Goal: Transaction & Acquisition: Purchase product/service

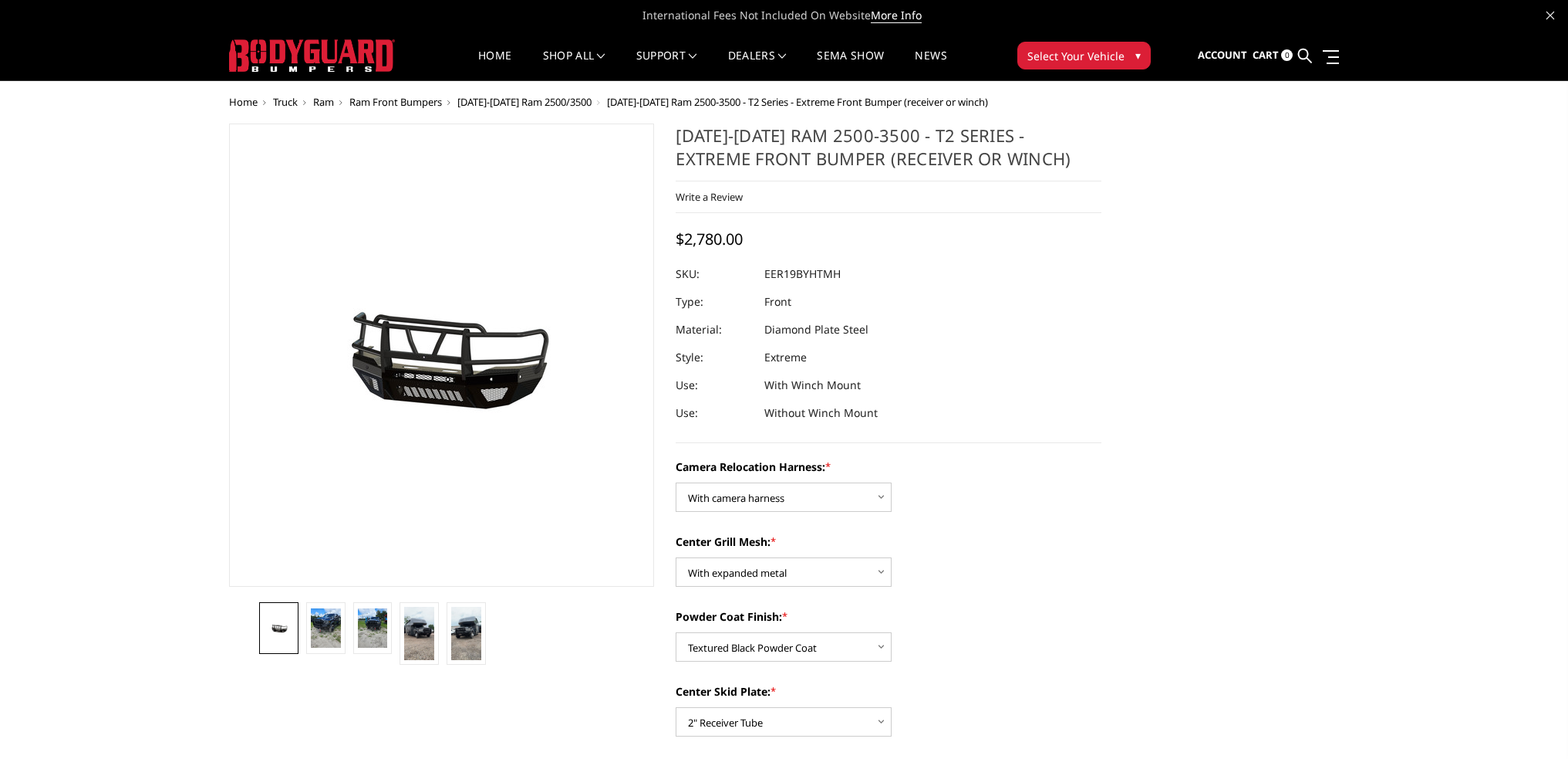
select select "3819"
select select "3817"
select select "3816"
select select "3811"
select select "3810"
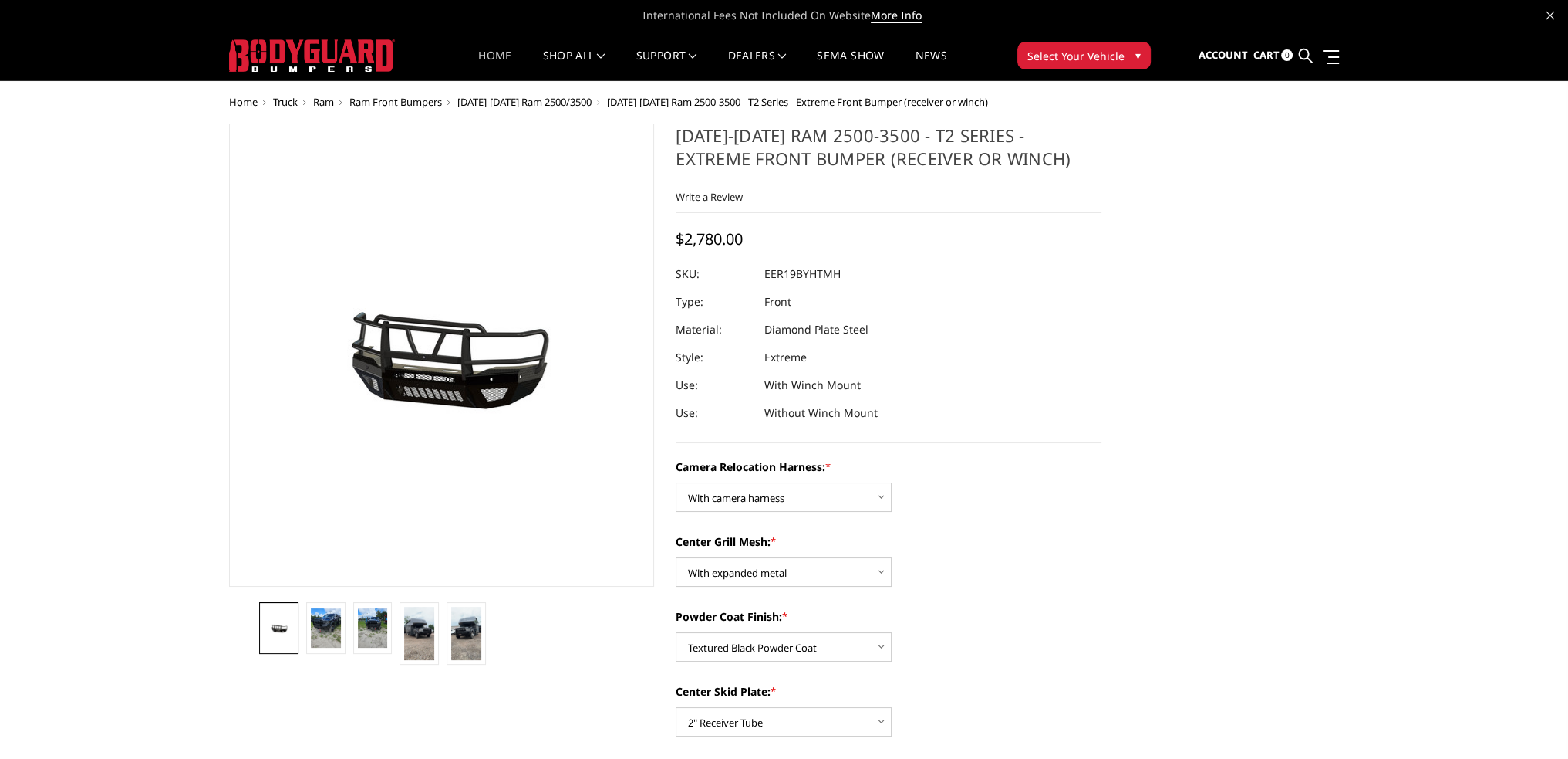
click at [493, 53] on link "Home" at bounding box center [494, 65] width 33 height 30
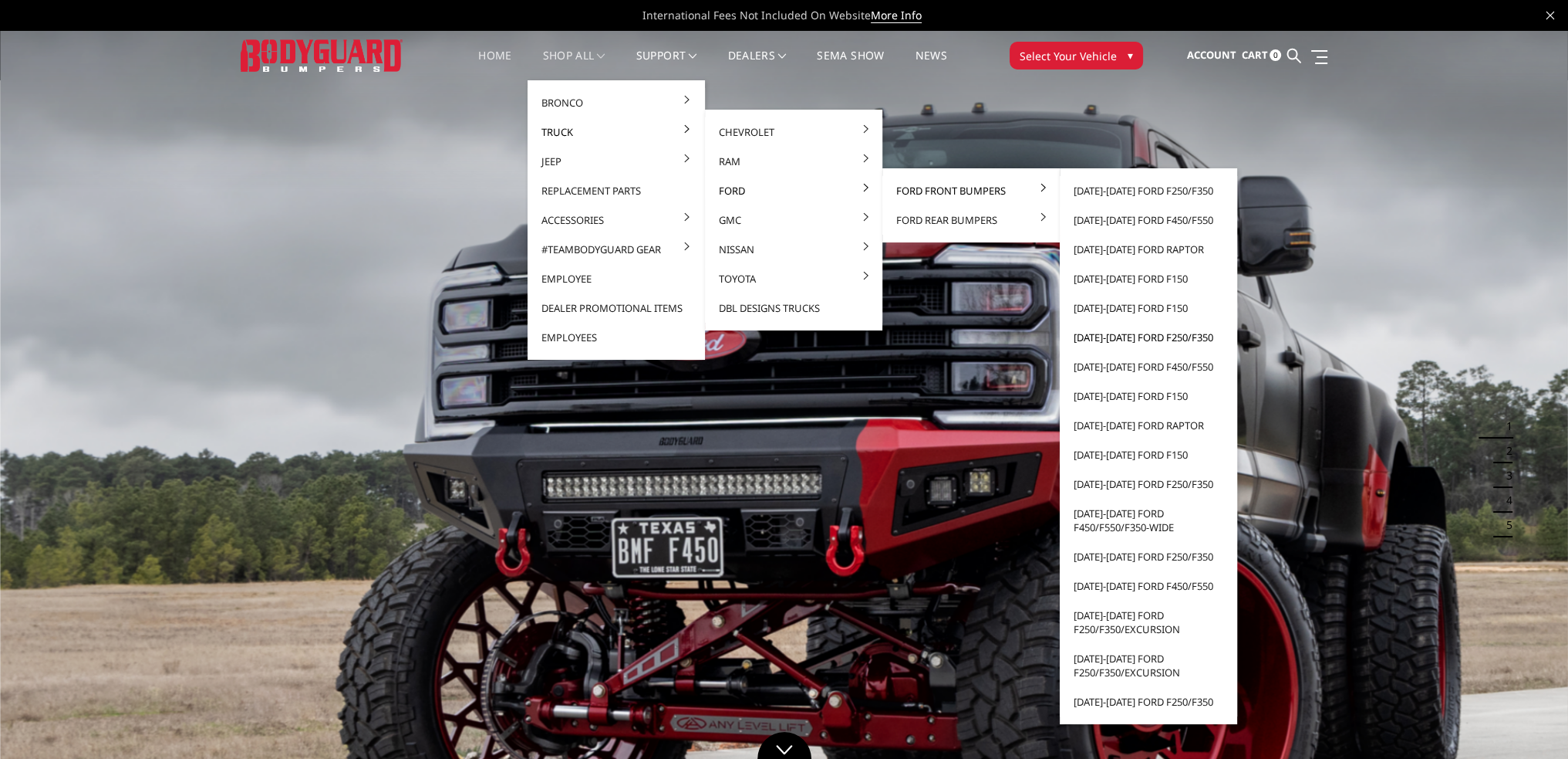
click at [1141, 336] on link "[DATE]-[DATE] Ford F250/F350" at bounding box center [1148, 337] width 165 height 29
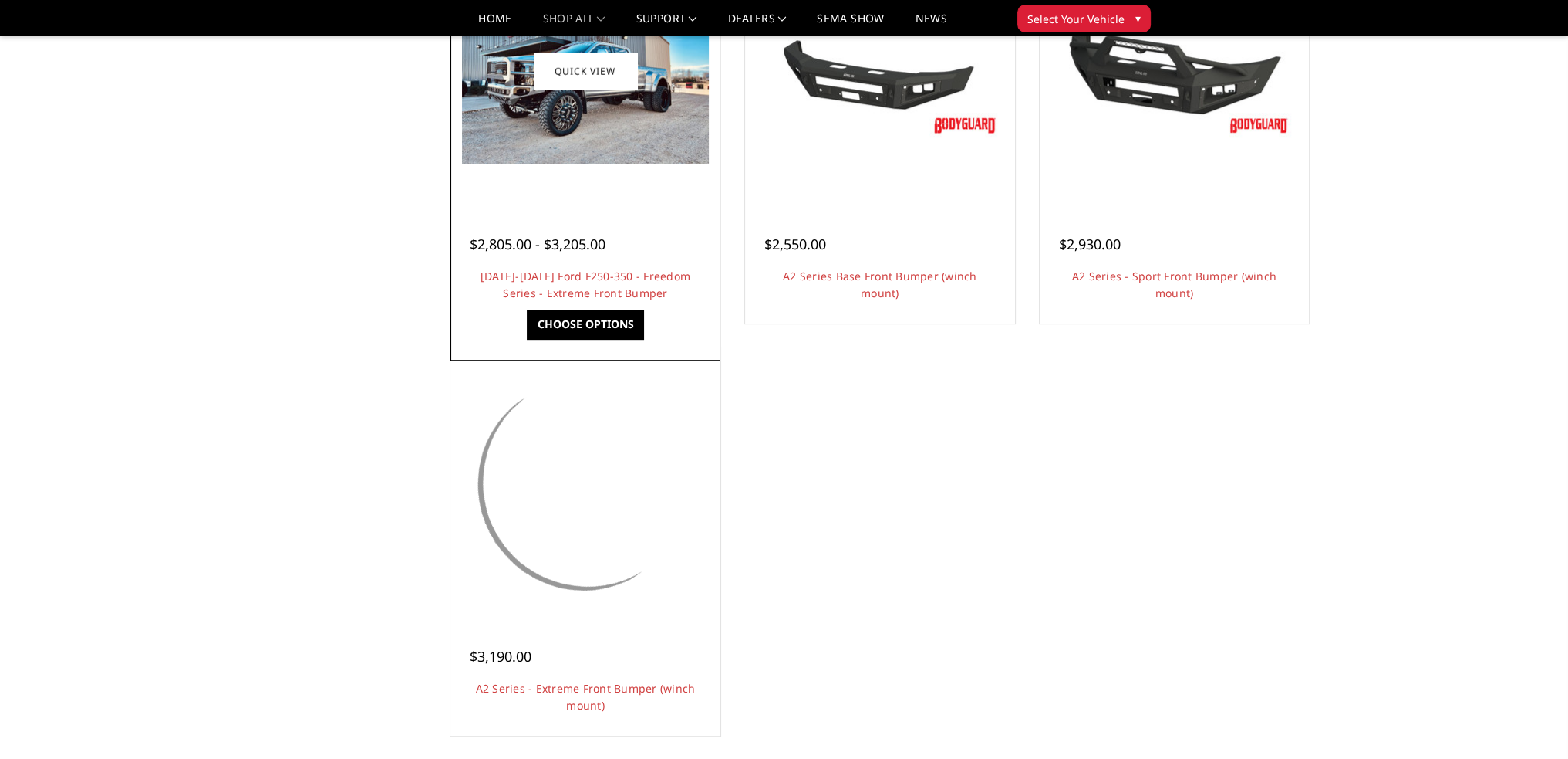
scroll to position [1081, 0]
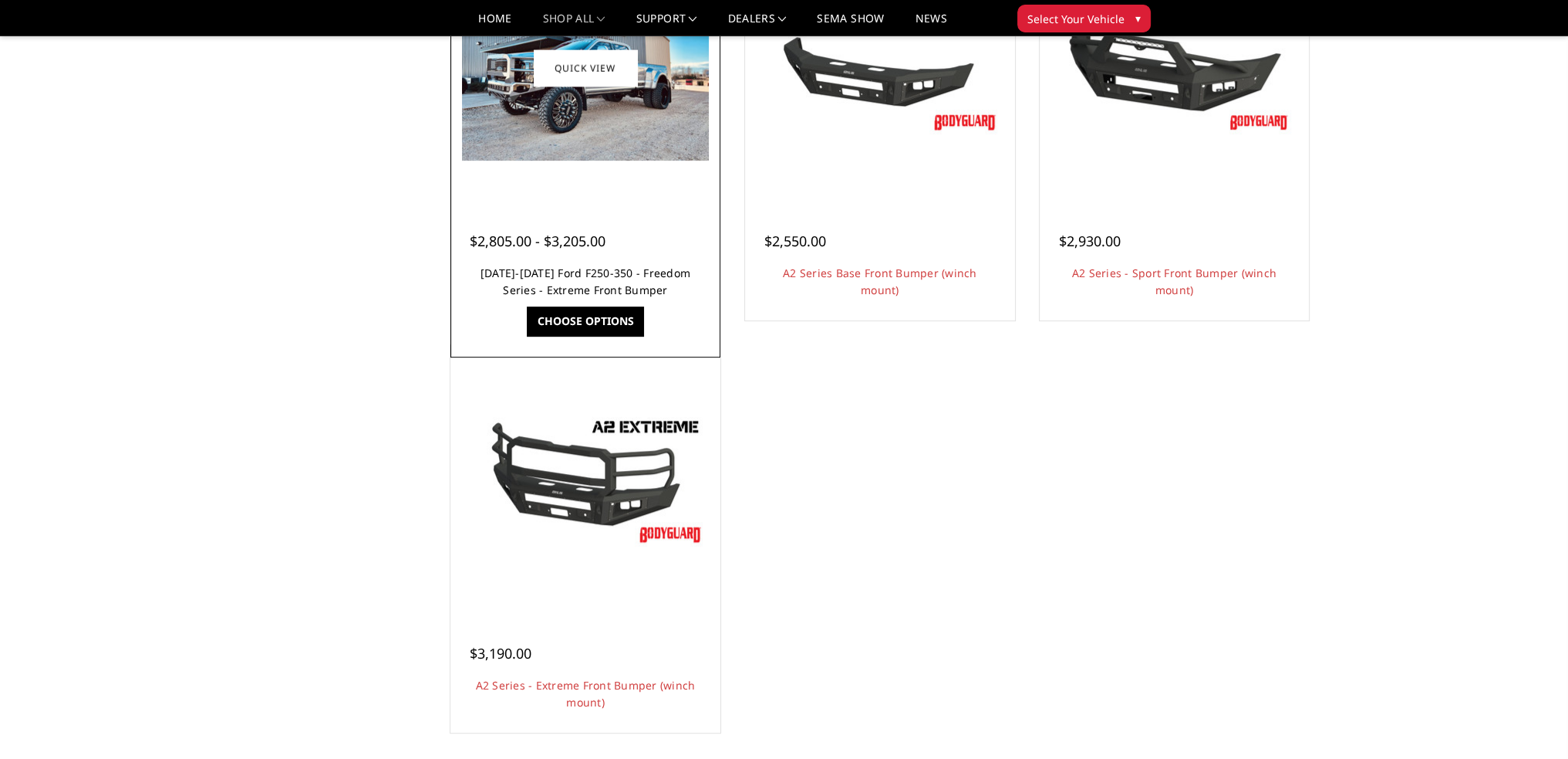
click at [627, 271] on link "[DATE]-[DATE] Ford F250-350 - Freedom Series - Extreme Front Bumper" at bounding box center [586, 282] width 210 height 32
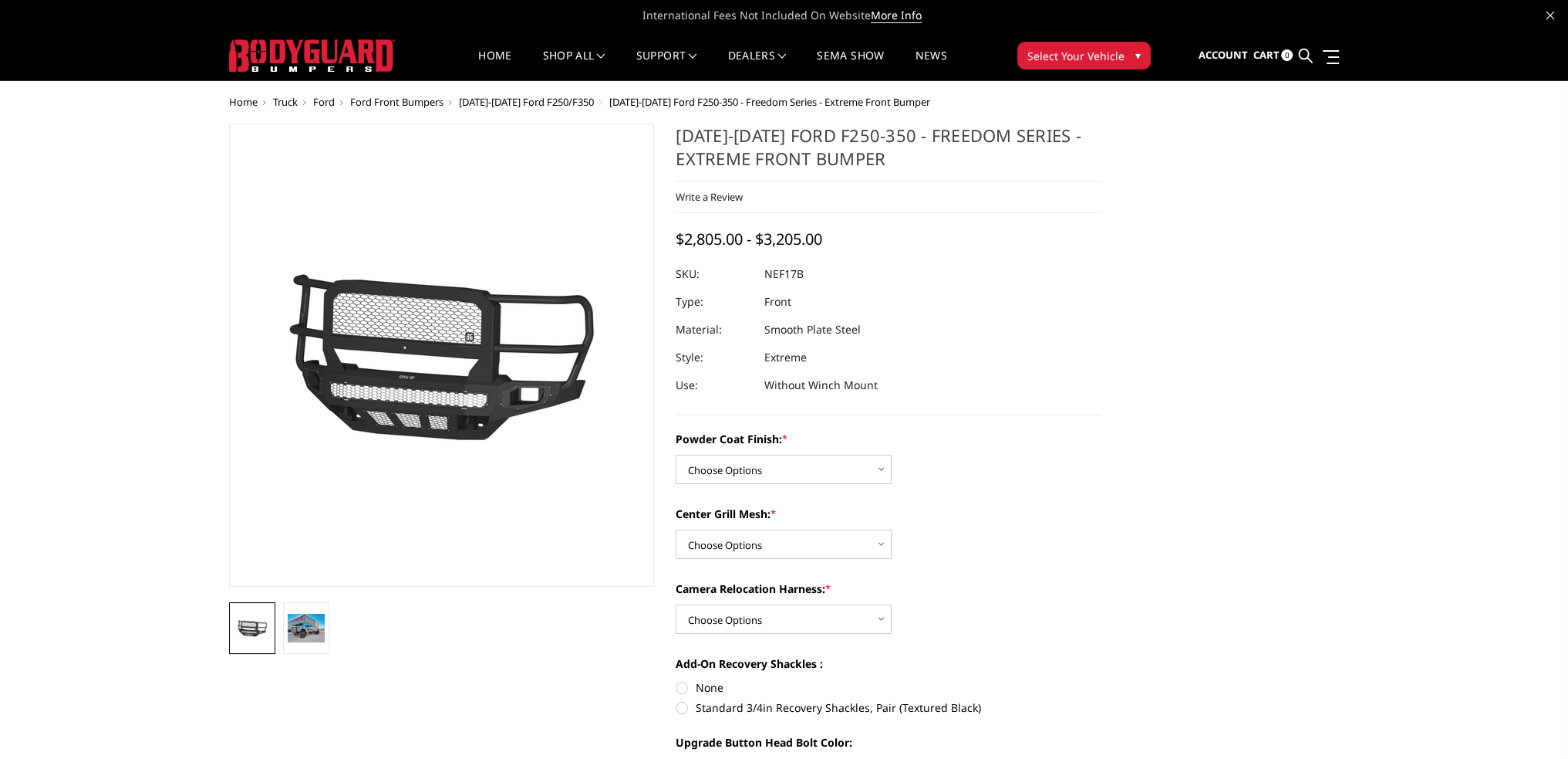
scroll to position [154, 0]
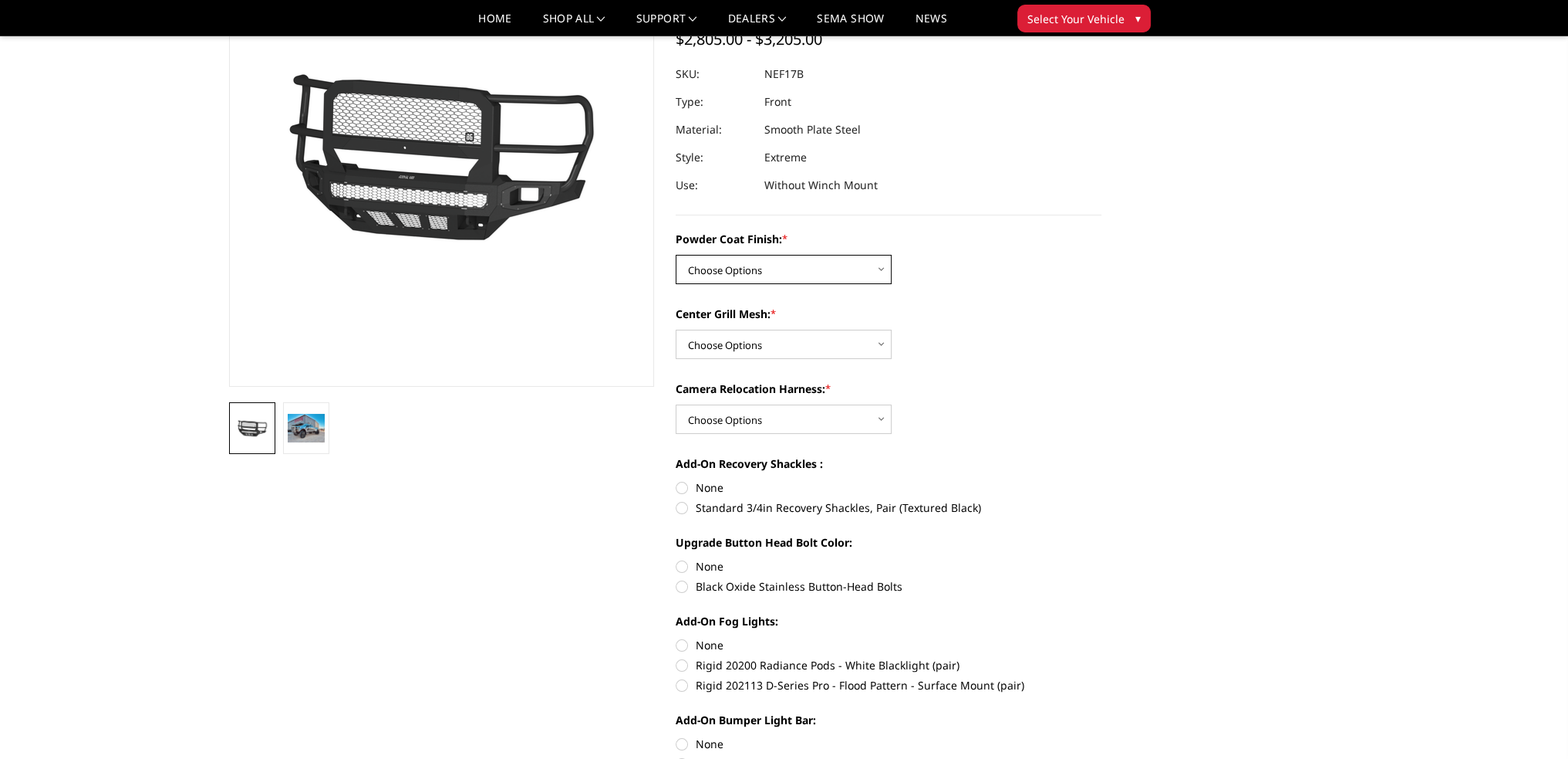
click at [774, 266] on select "Choose Options Bare Metal Textured Black Powder Coat" at bounding box center [784, 269] width 216 height 29
select select "3088"
click at [676, 255] on select "Choose Options Bare Metal Textured Black Powder Coat" at bounding box center [784, 269] width 216 height 29
click at [743, 340] on select "Choose Options WITH Expanded Metal in Center Grill WITHOUT Expanded Metal in Ce…" at bounding box center [784, 344] width 216 height 29
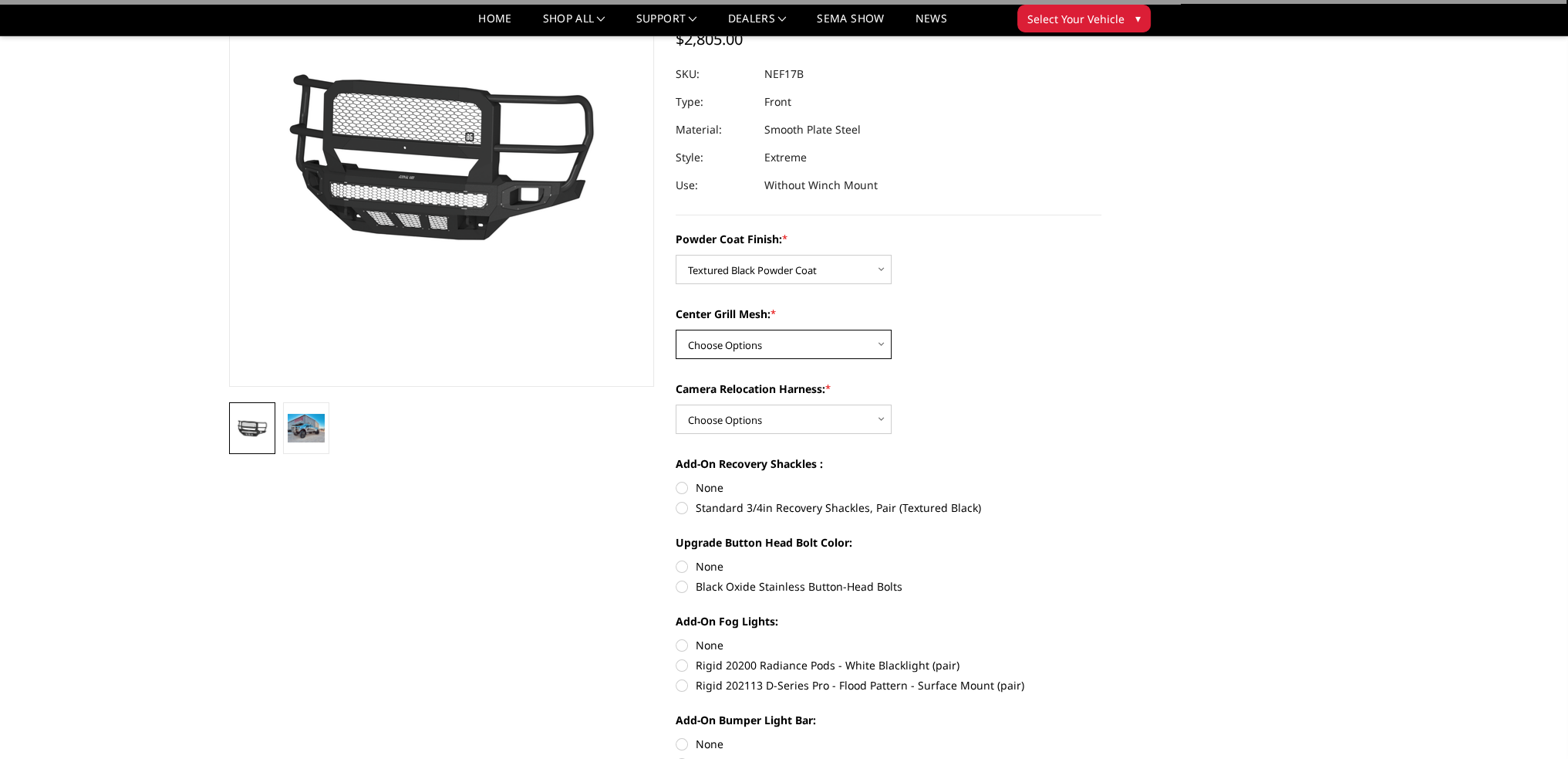
select select "3089"
click at [676, 330] on select "Choose Options WITH Expanded Metal in Center Grill WITHOUT Expanded Metal in Ce…" at bounding box center [784, 344] width 216 height 29
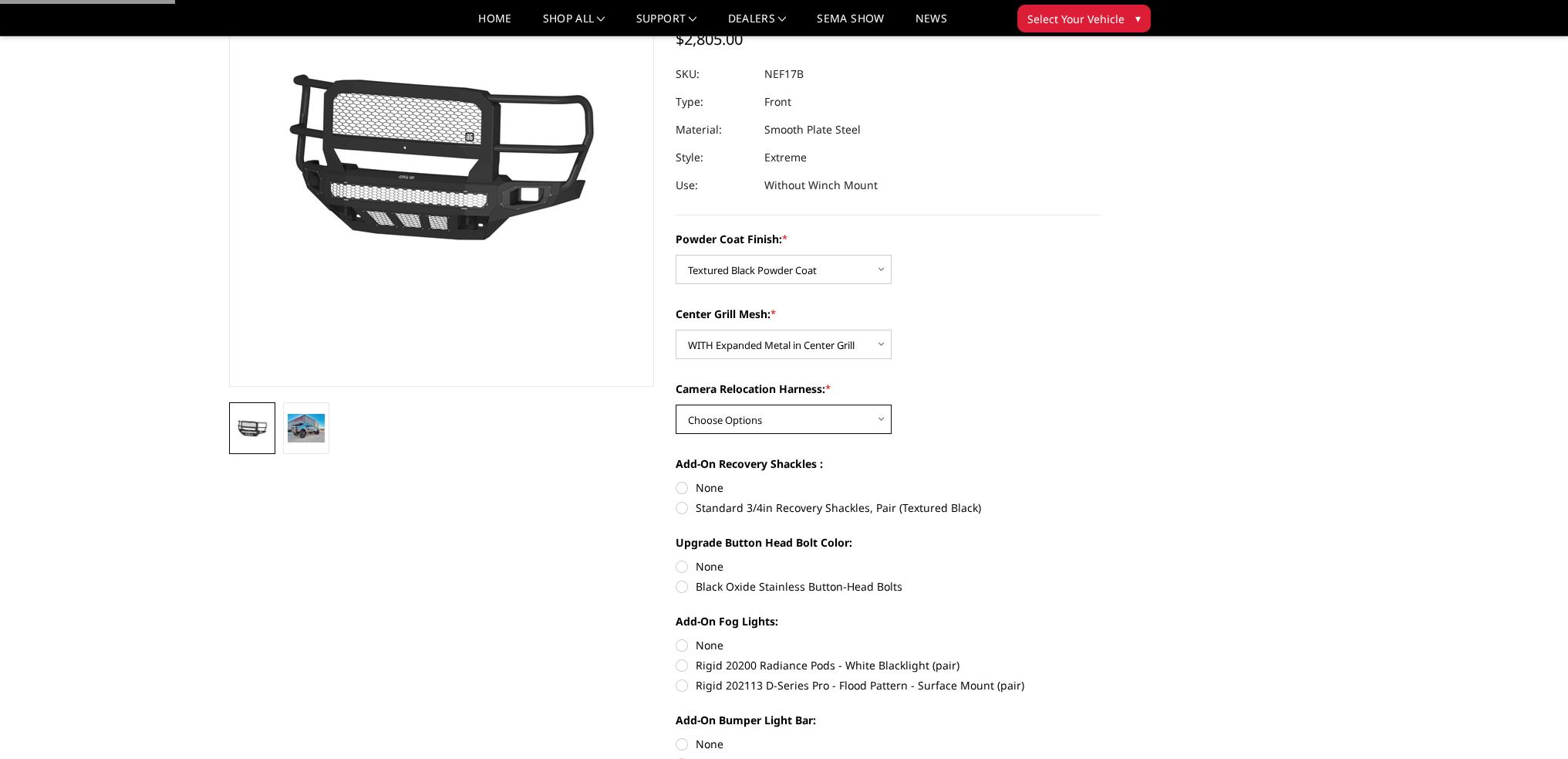
click at [728, 416] on select "Choose Options WITH Camera Relocation Harness WITHOUT Camera Relocation Harness" at bounding box center [784, 419] width 216 height 29
select select "3091"
click at [676, 404] on select "Choose Options WITH Camera Relocation Harness WITHOUT Camera Relocation Harness" at bounding box center [784, 419] width 216 height 29
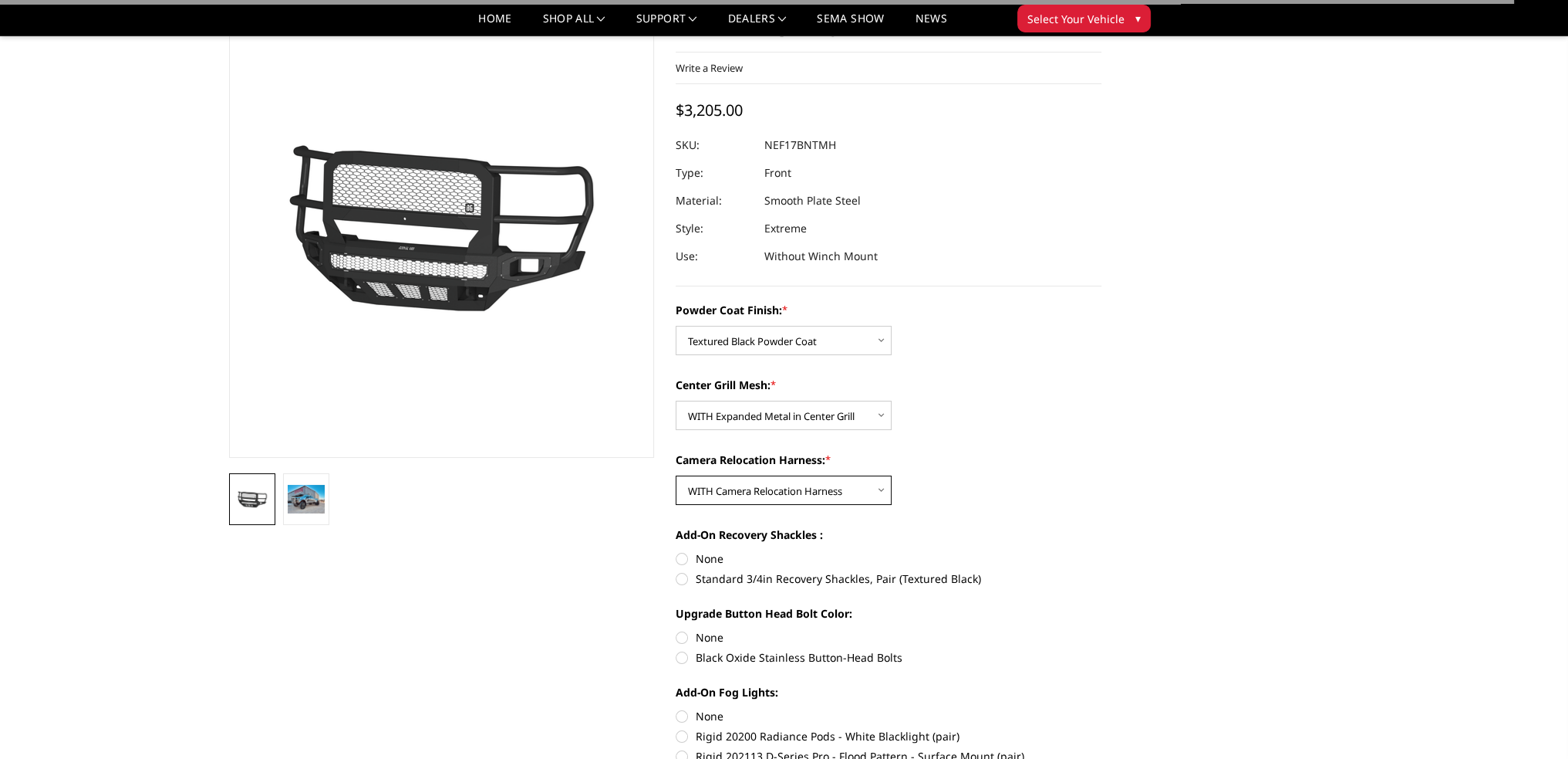
scroll to position [0, 0]
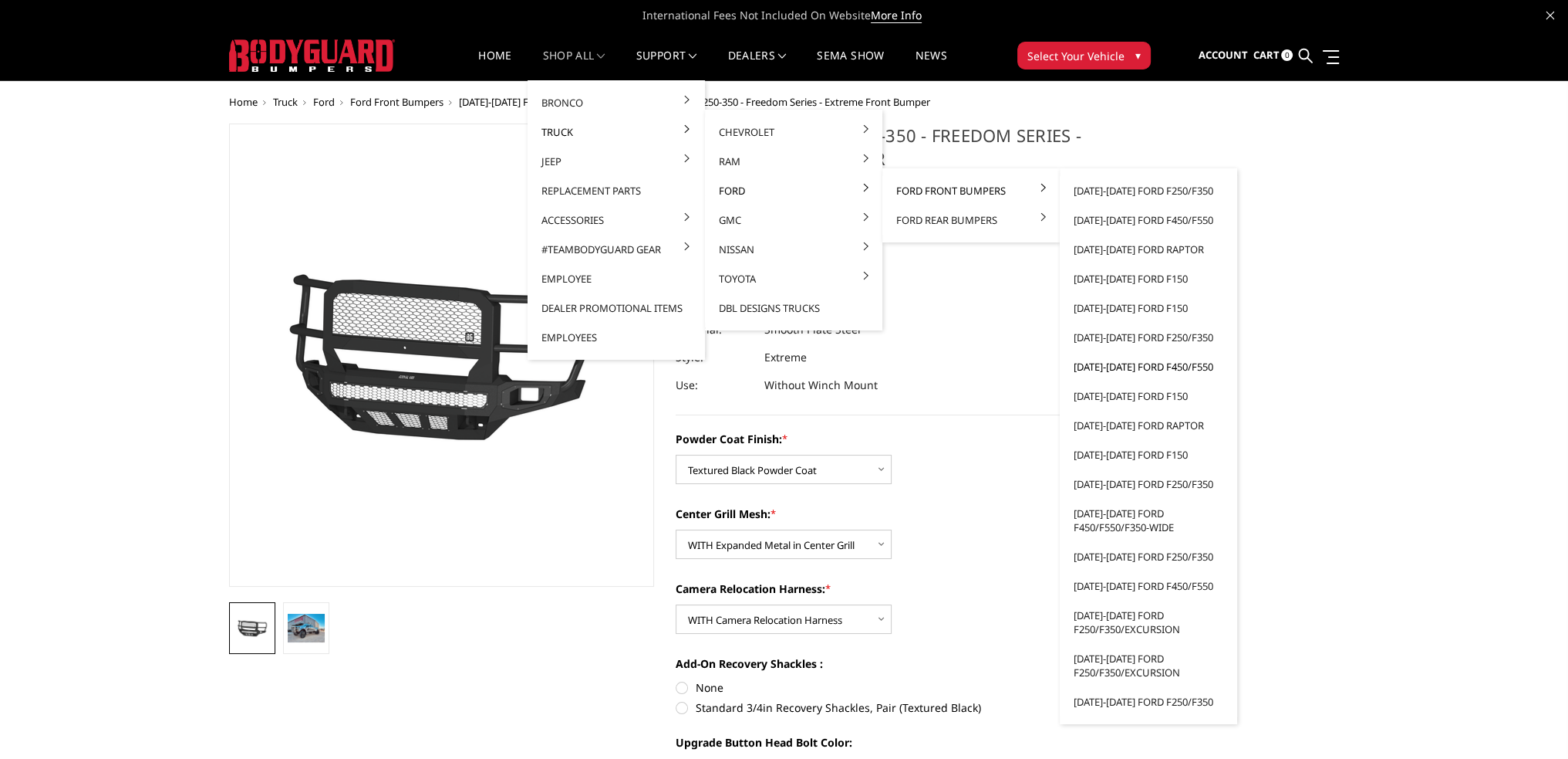
click at [1141, 361] on link "[DATE]-[DATE] Ford F450/F550" at bounding box center [1148, 366] width 165 height 29
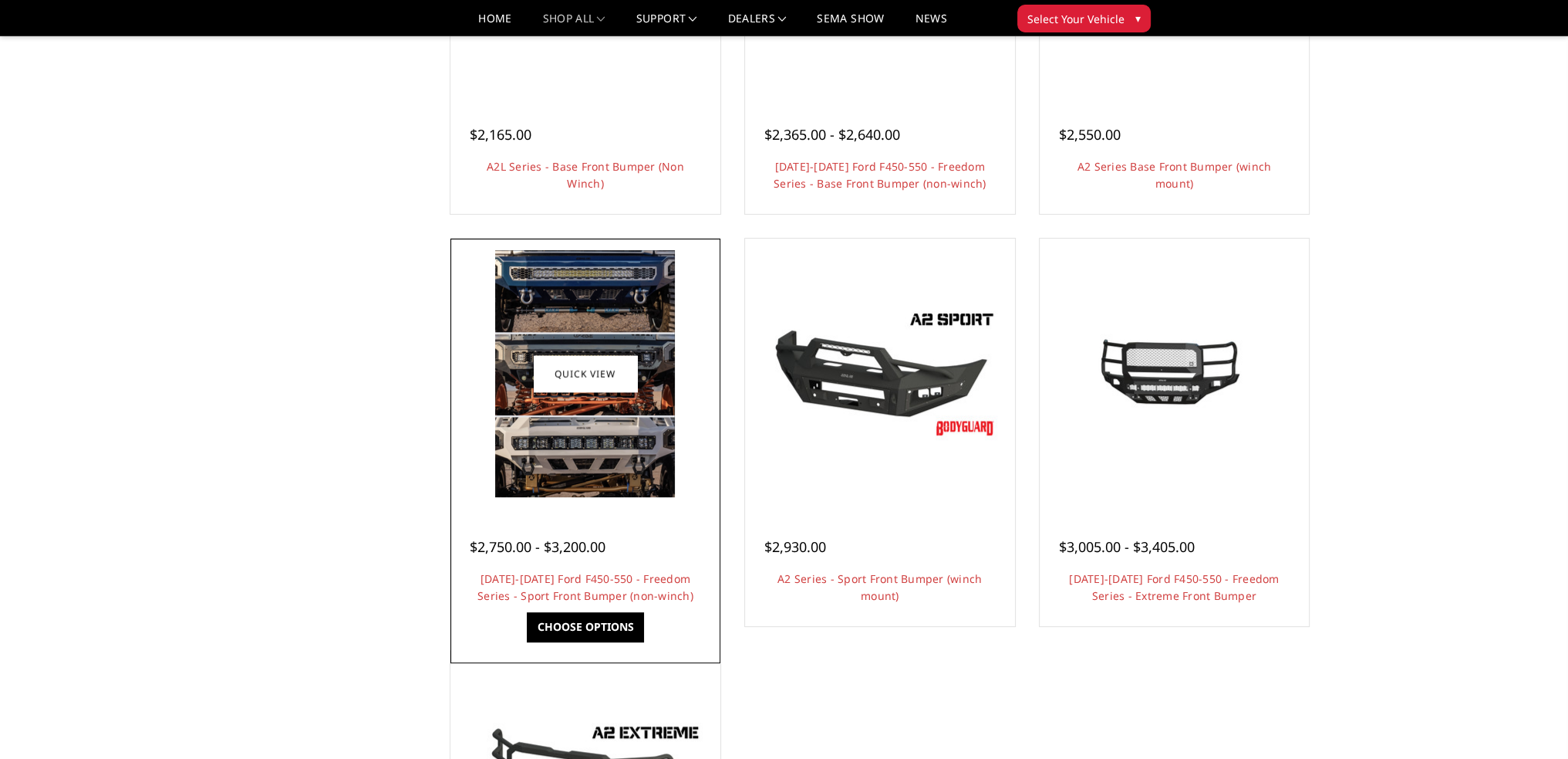
scroll to position [803, 0]
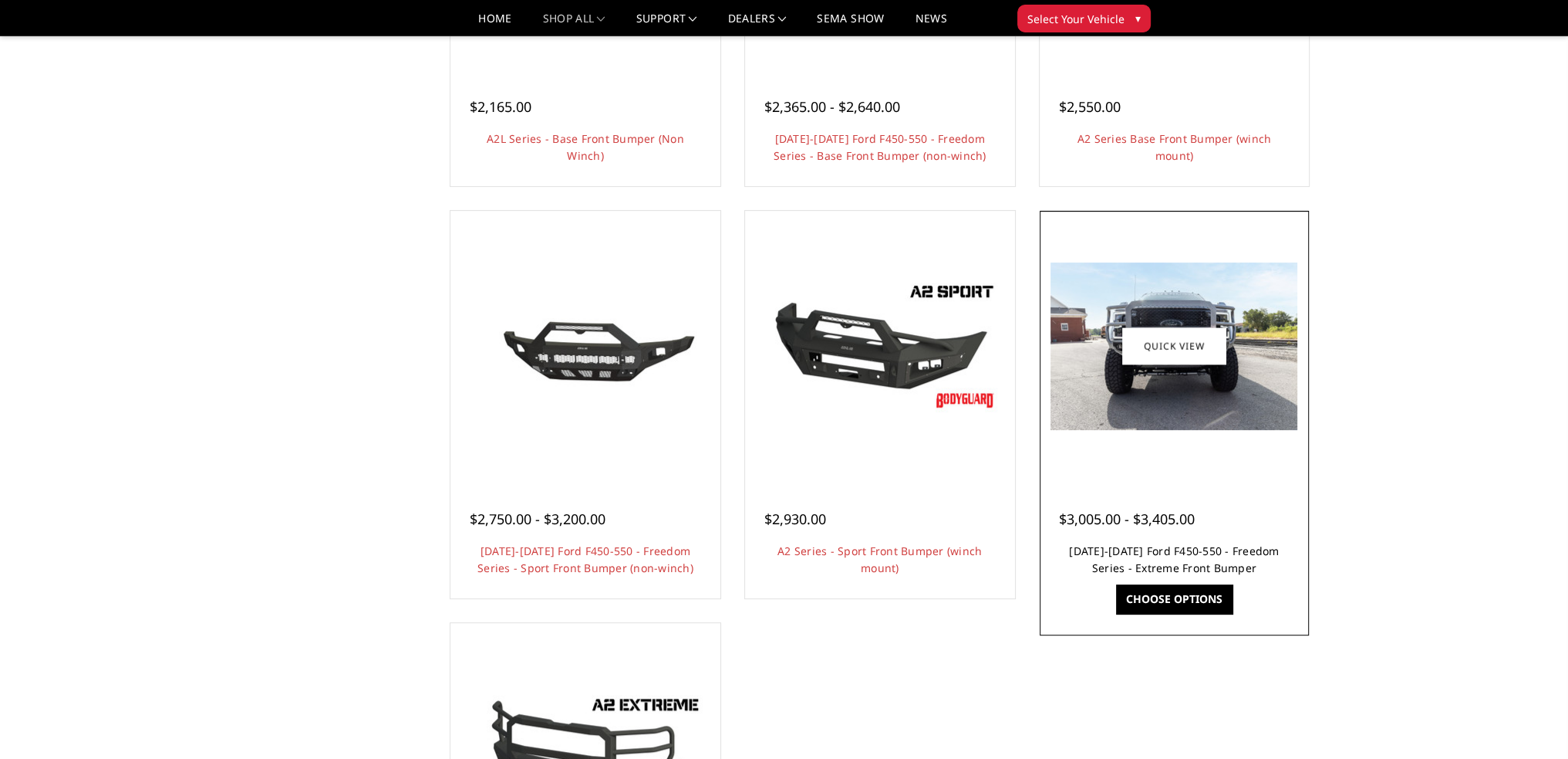
click at [1152, 556] on link "[DATE]-[DATE] Ford F450-550 - Freedom Series - Extreme Front Bumper" at bounding box center [1174, 559] width 210 height 32
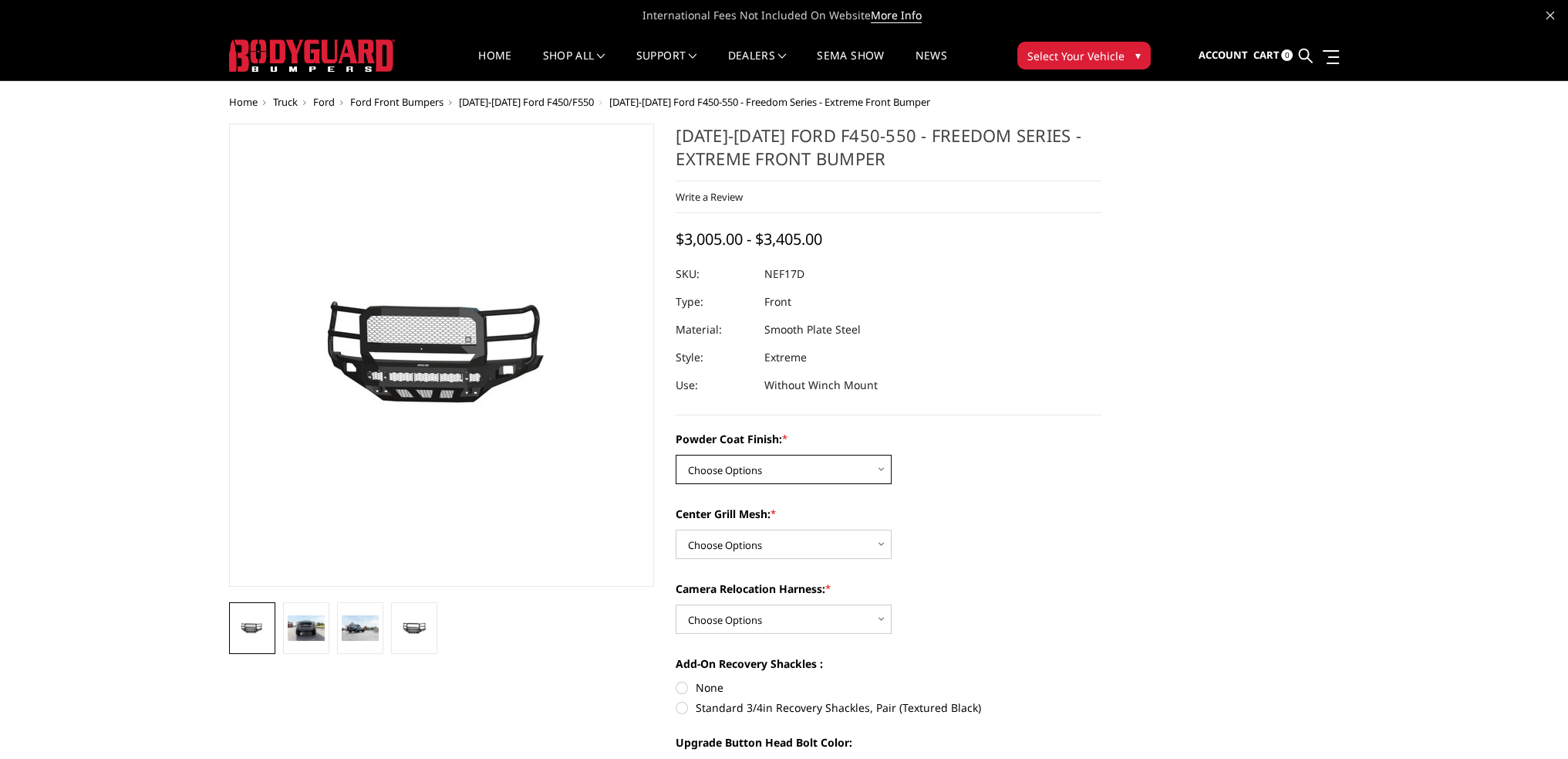
click at [759, 468] on select "Choose Options Bare Metal Textured Black Powder Coat" at bounding box center [784, 469] width 216 height 29
select select "3094"
click at [676, 454] on select "Choose Options Bare Metal Textured Black Powder Coat" at bounding box center [784, 469] width 216 height 29
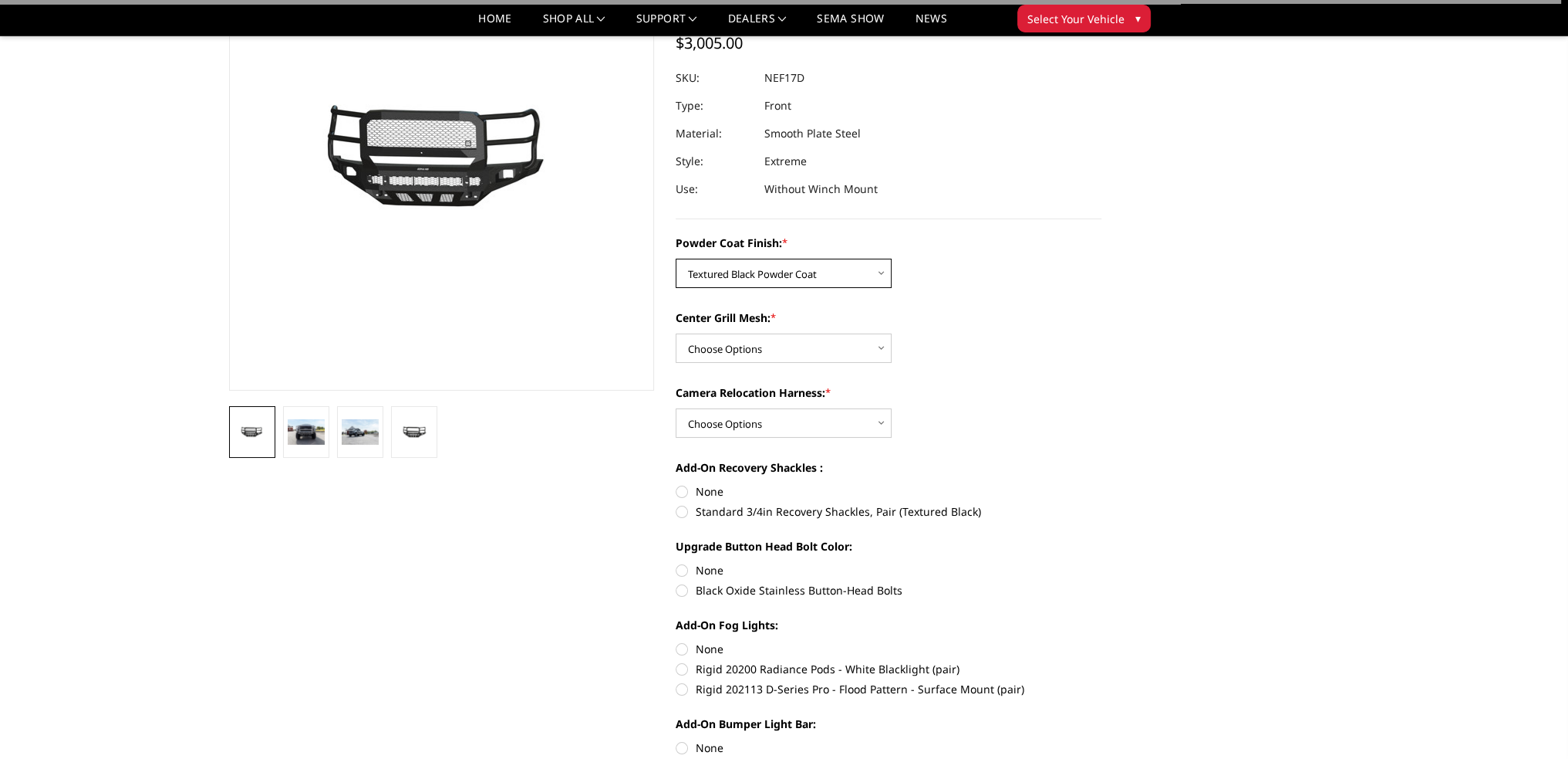
scroll to position [154, 0]
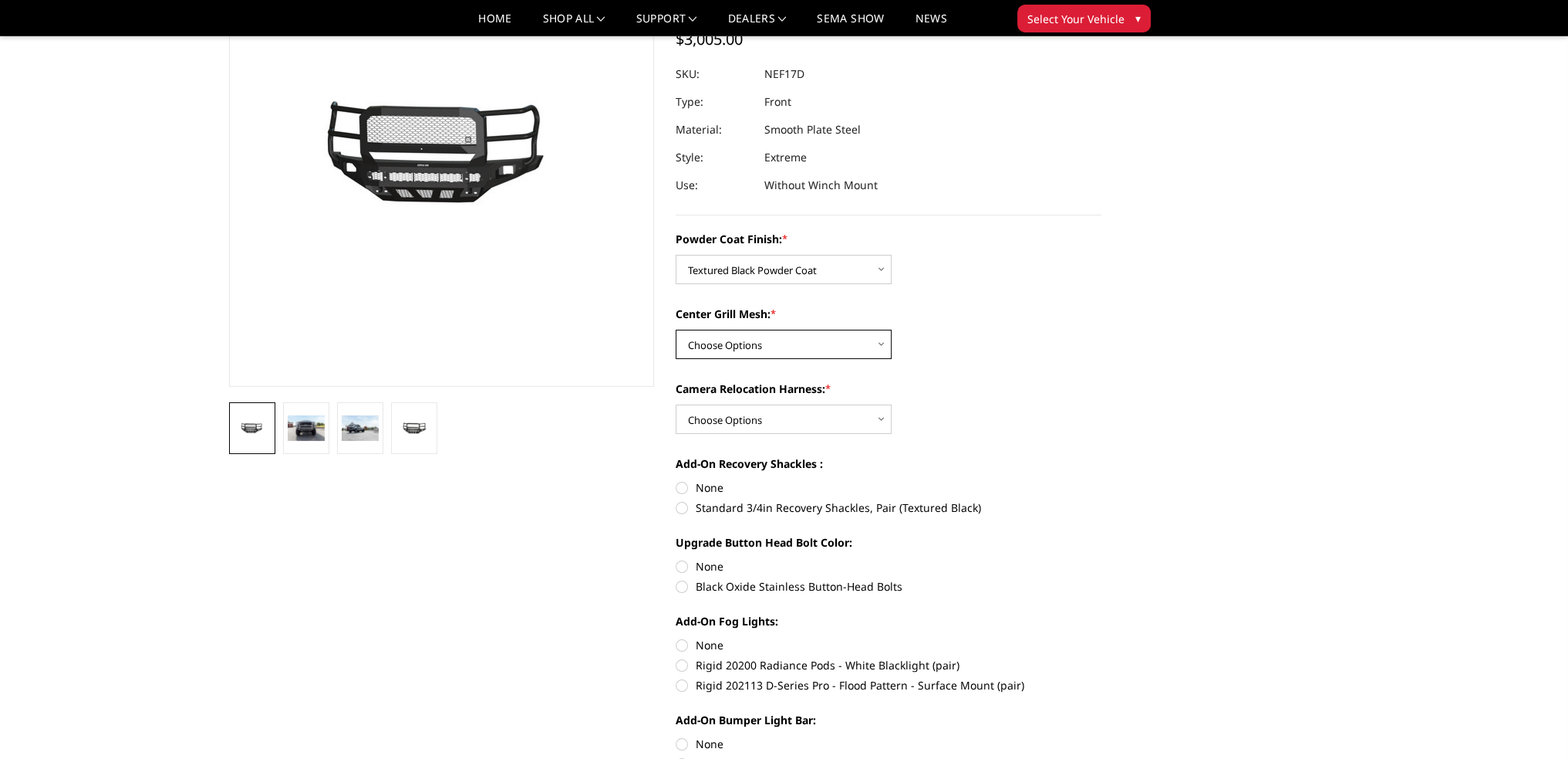
click at [756, 350] on select "Choose Options WITH Expanded Metal in Center Grill WITHOUT Expanded Metal in Ce…" at bounding box center [784, 344] width 216 height 29
select select "3095"
click at [676, 330] on select "Choose Options WITH Expanded Metal in Center Grill WITHOUT Expanded Metal in Ce…" at bounding box center [784, 344] width 216 height 29
click at [749, 413] on select "Choose Options WITH Camera Relocation Harness WITHOUT Camera Relocation Harness" at bounding box center [784, 419] width 216 height 29
select select "3097"
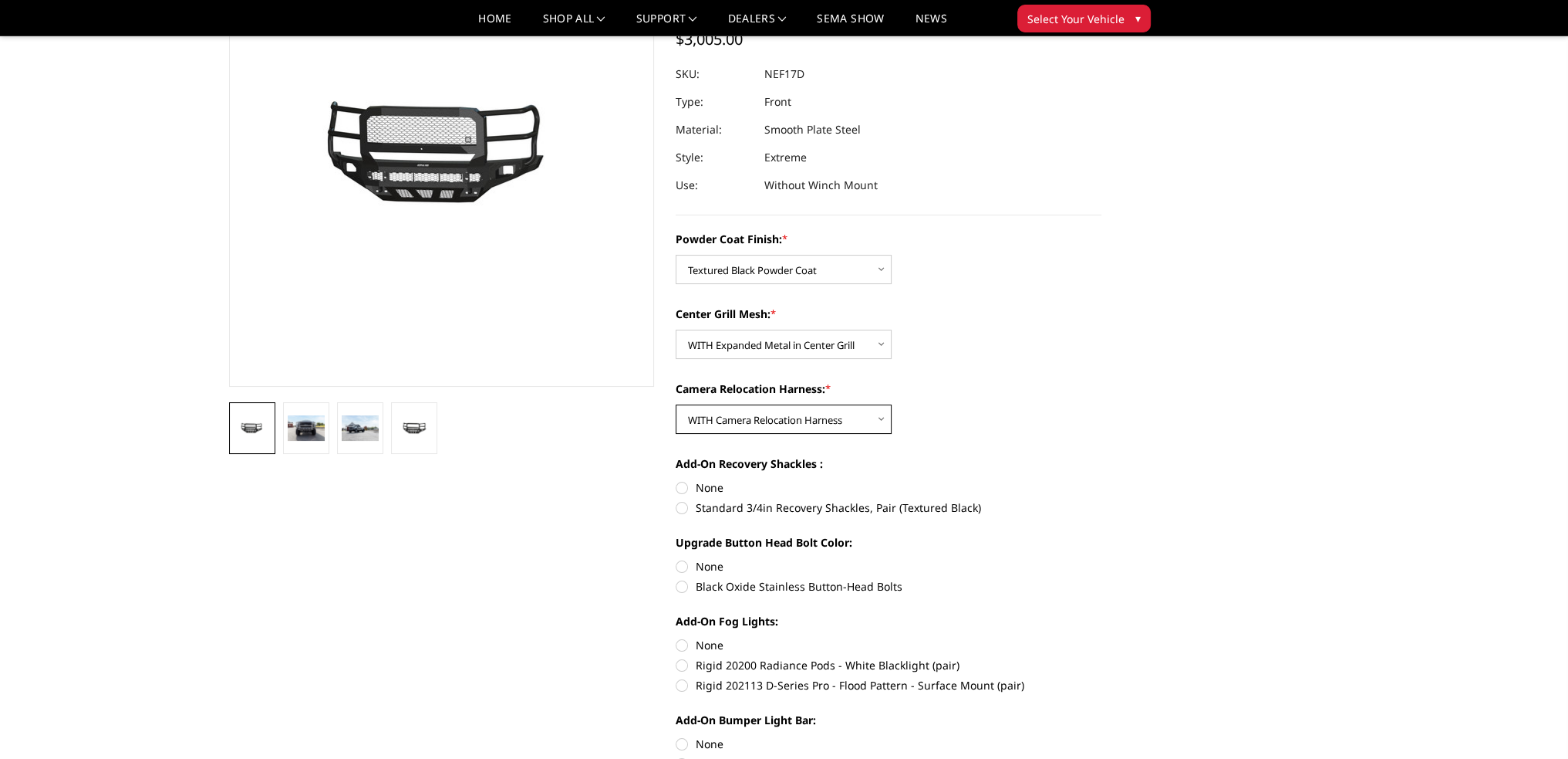
click at [676, 404] on select "Choose Options WITH Camera Relocation Harness WITHOUT Camera Relocation Harness" at bounding box center [784, 419] width 216 height 29
click at [306, 437] on img at bounding box center [306, 428] width 37 height 26
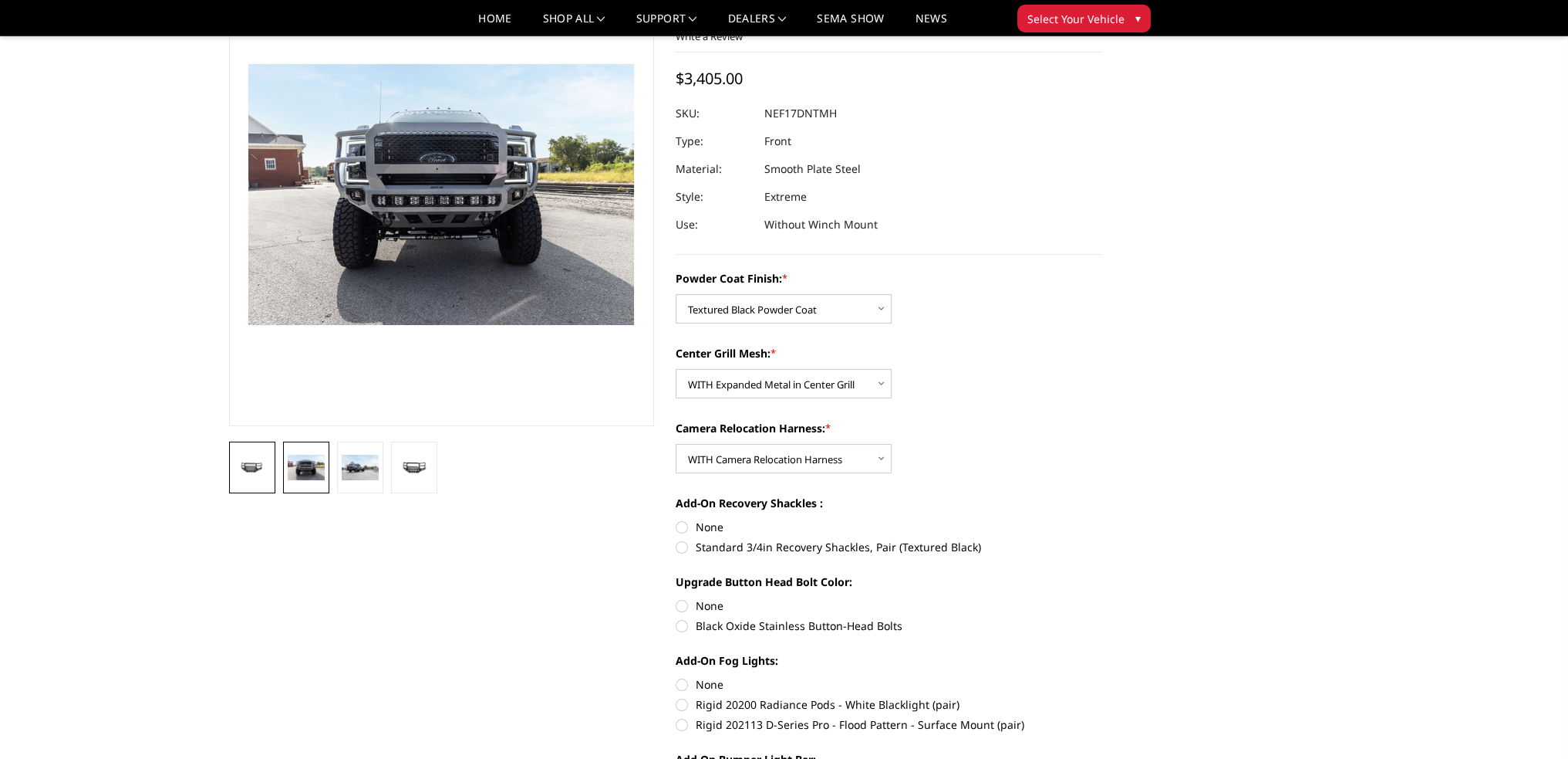
click at [257, 453] on link at bounding box center [252, 468] width 46 height 52
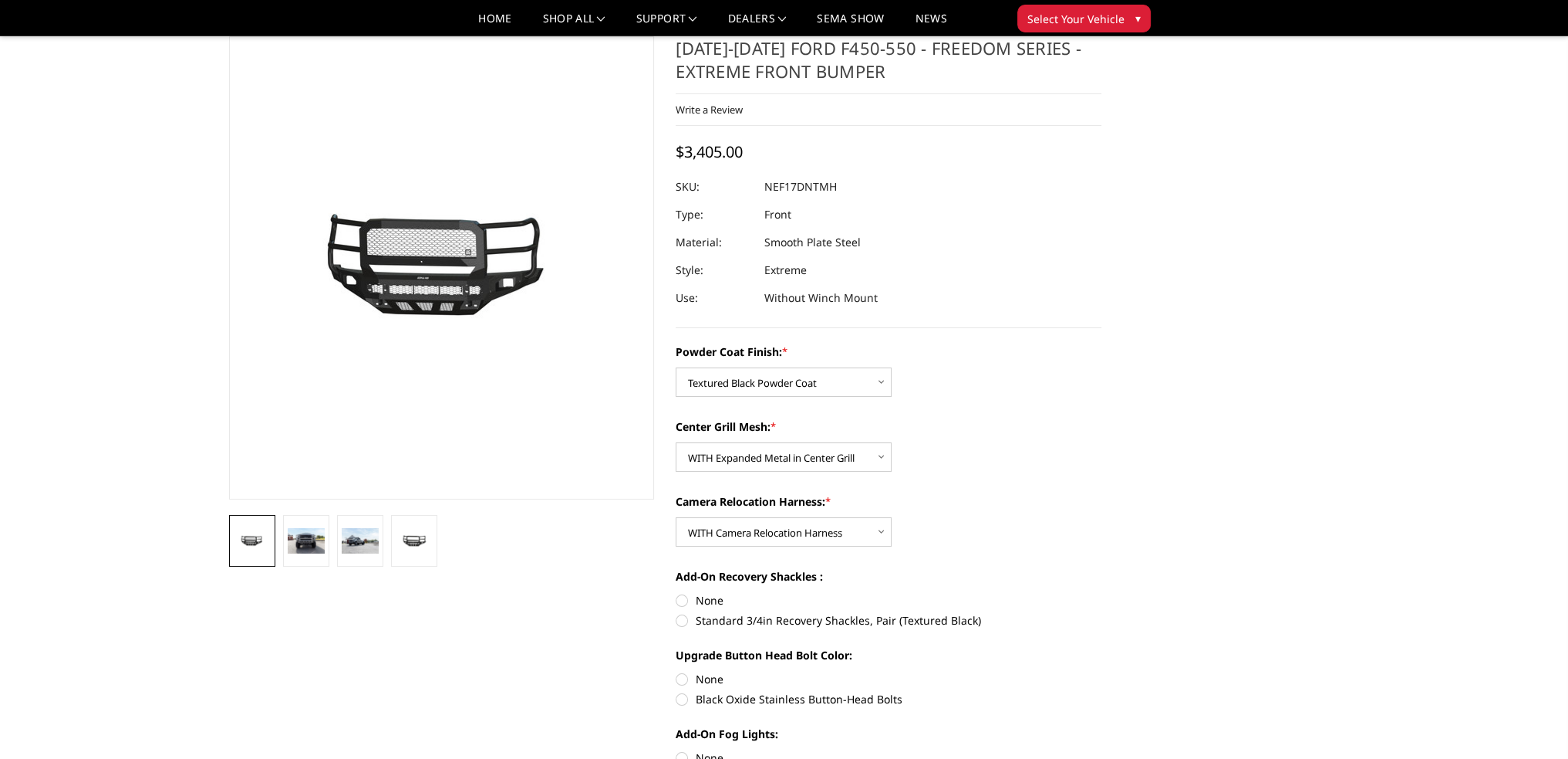
scroll to position [78, 0]
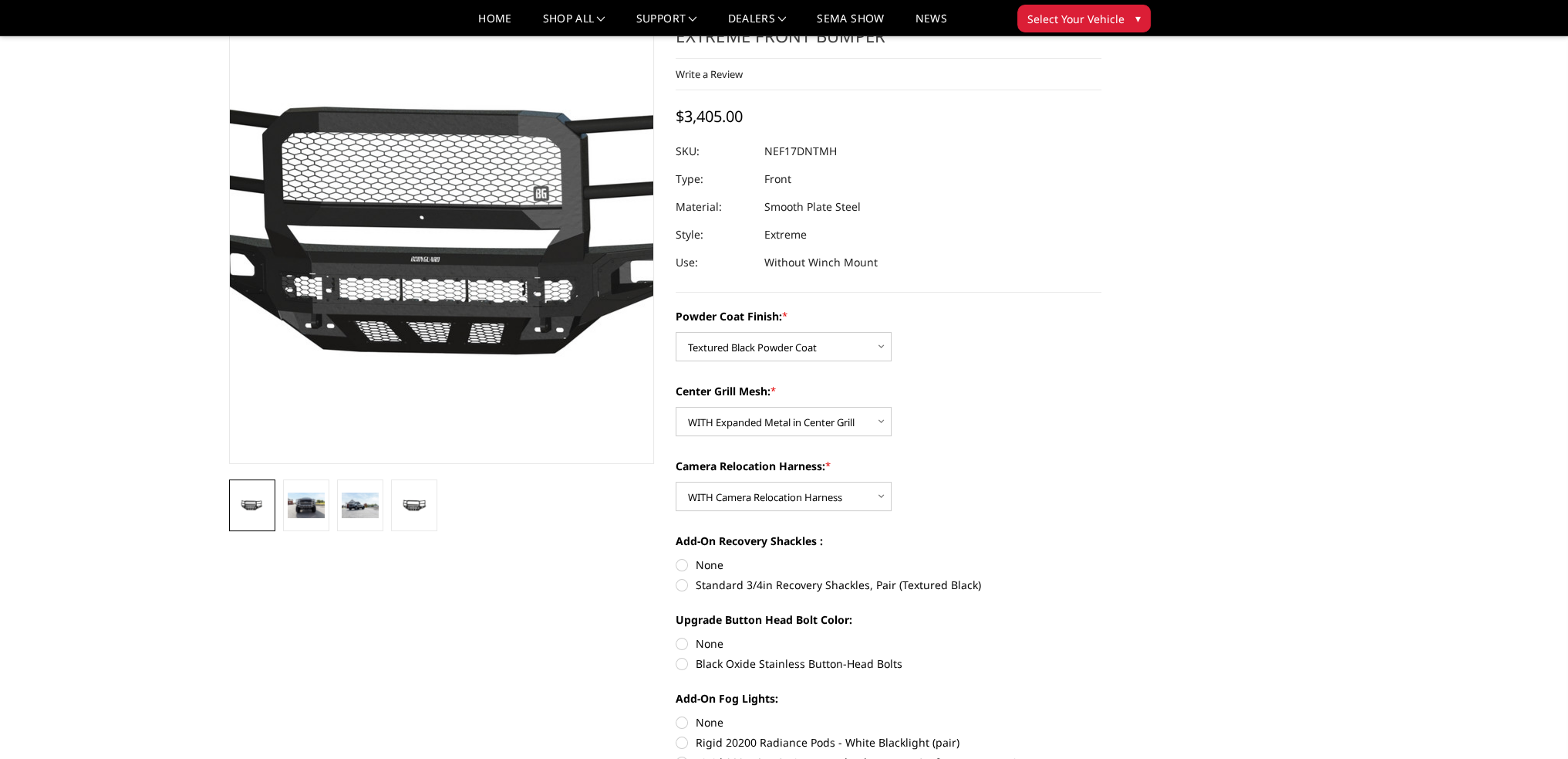
click at [418, 223] on img at bounding box center [472, 233] width 987 height 470
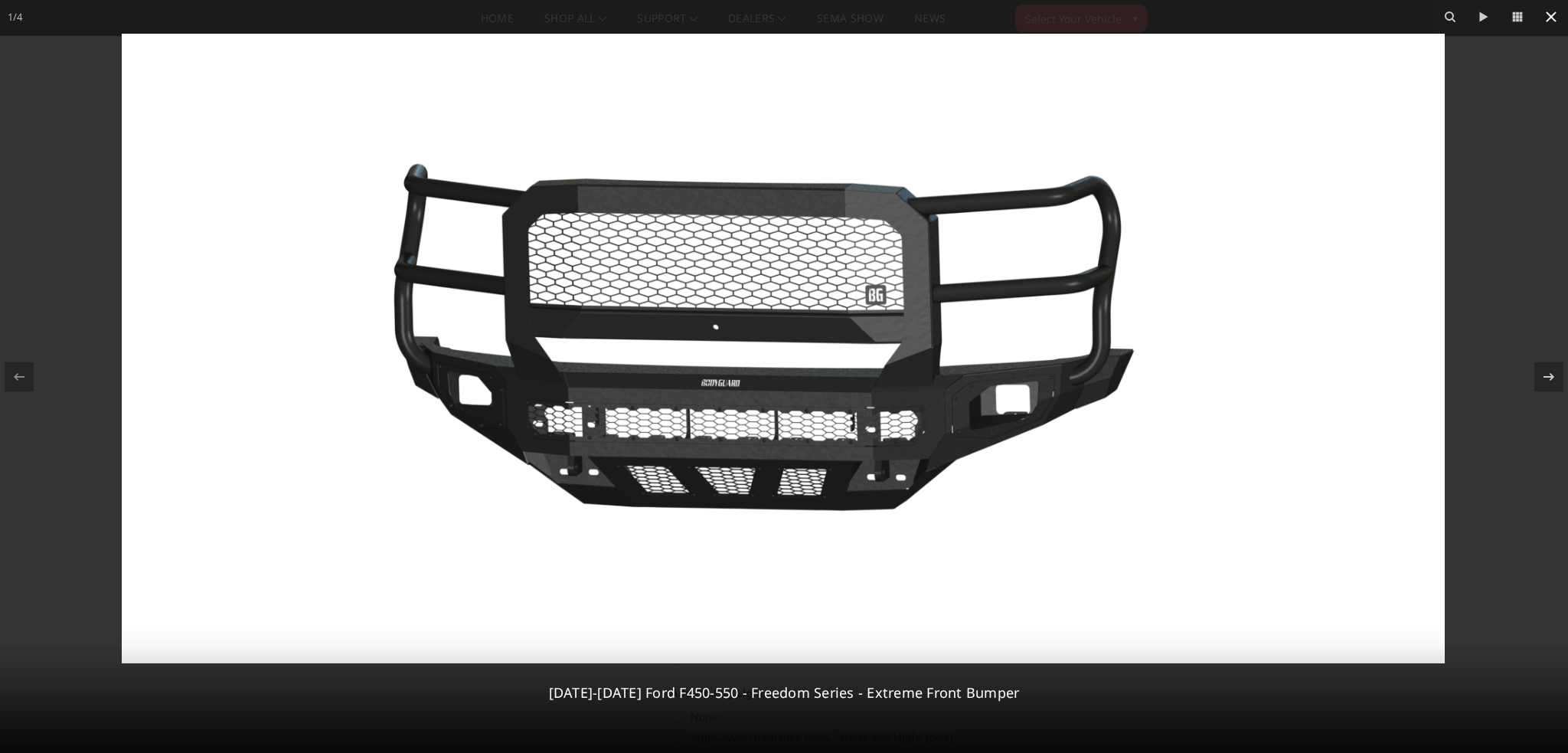
click at [1549, 15] on icon at bounding box center [1551, 17] width 19 height 19
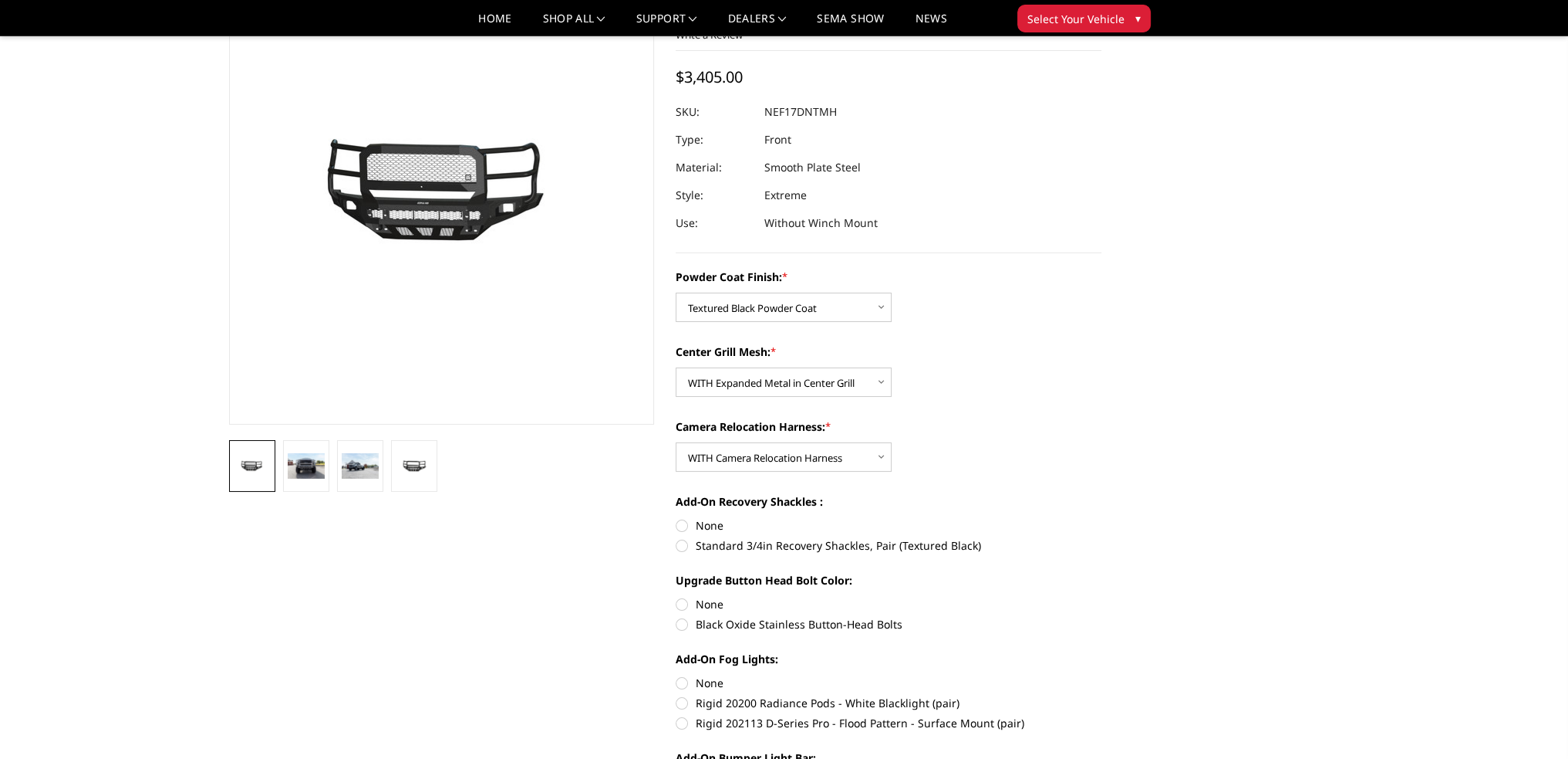
scroll to position [154, 0]
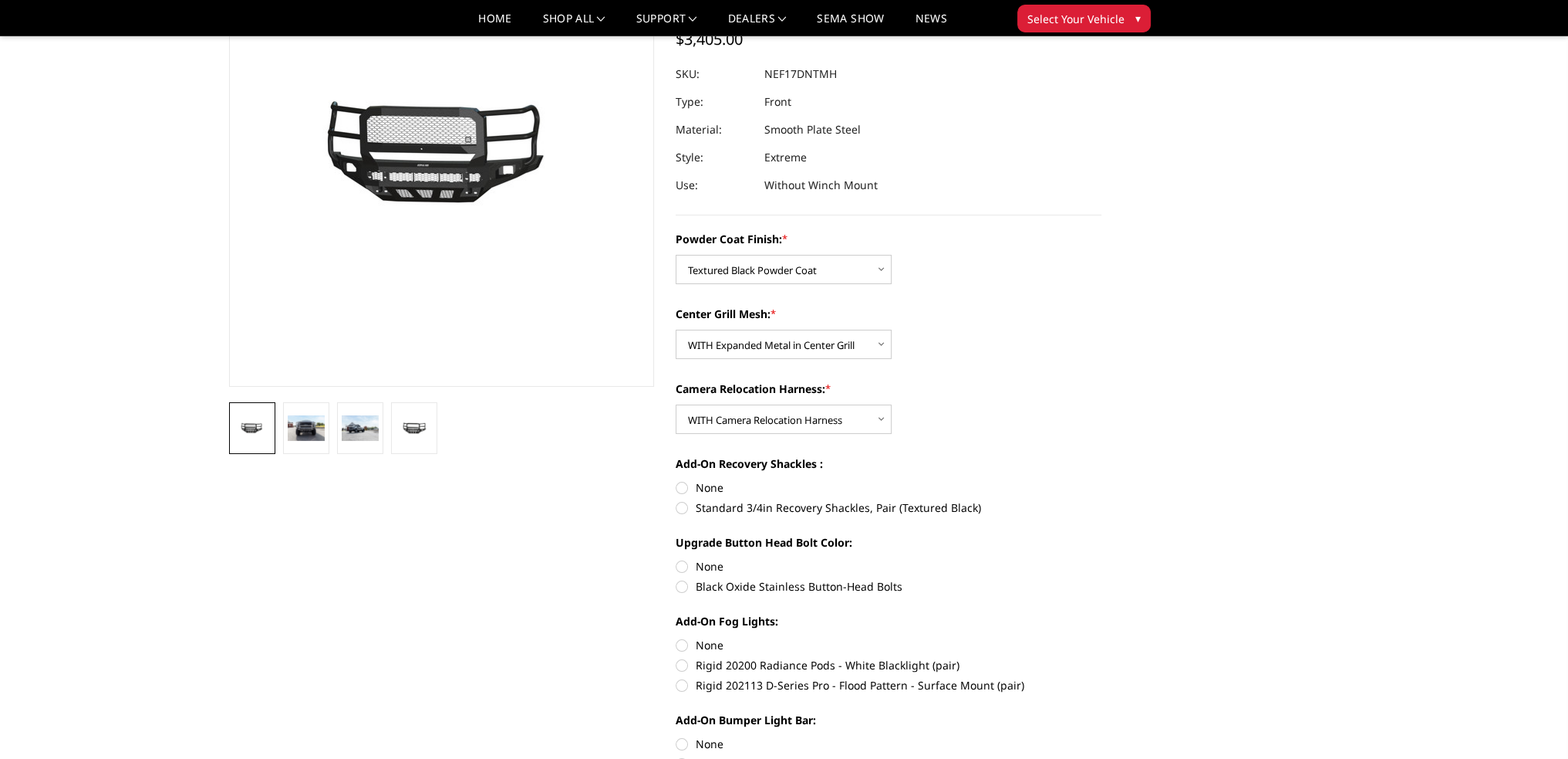
click at [682, 486] on label "None" at bounding box center [889, 487] width 426 height 16
click at [677, 480] on input "None" at bounding box center [676, 479] width 1 height 1
radio input "true"
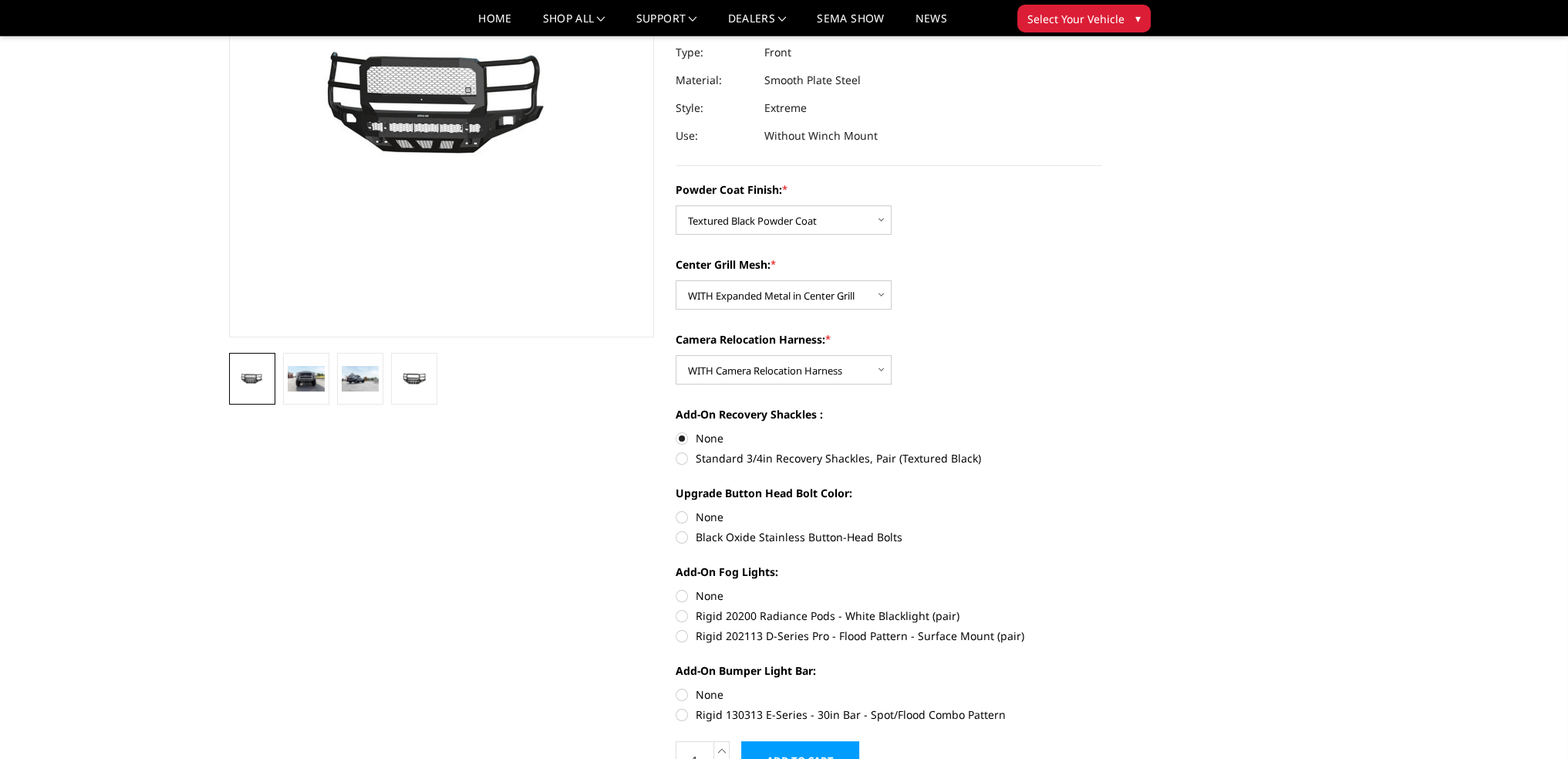
scroll to position [232, 0]
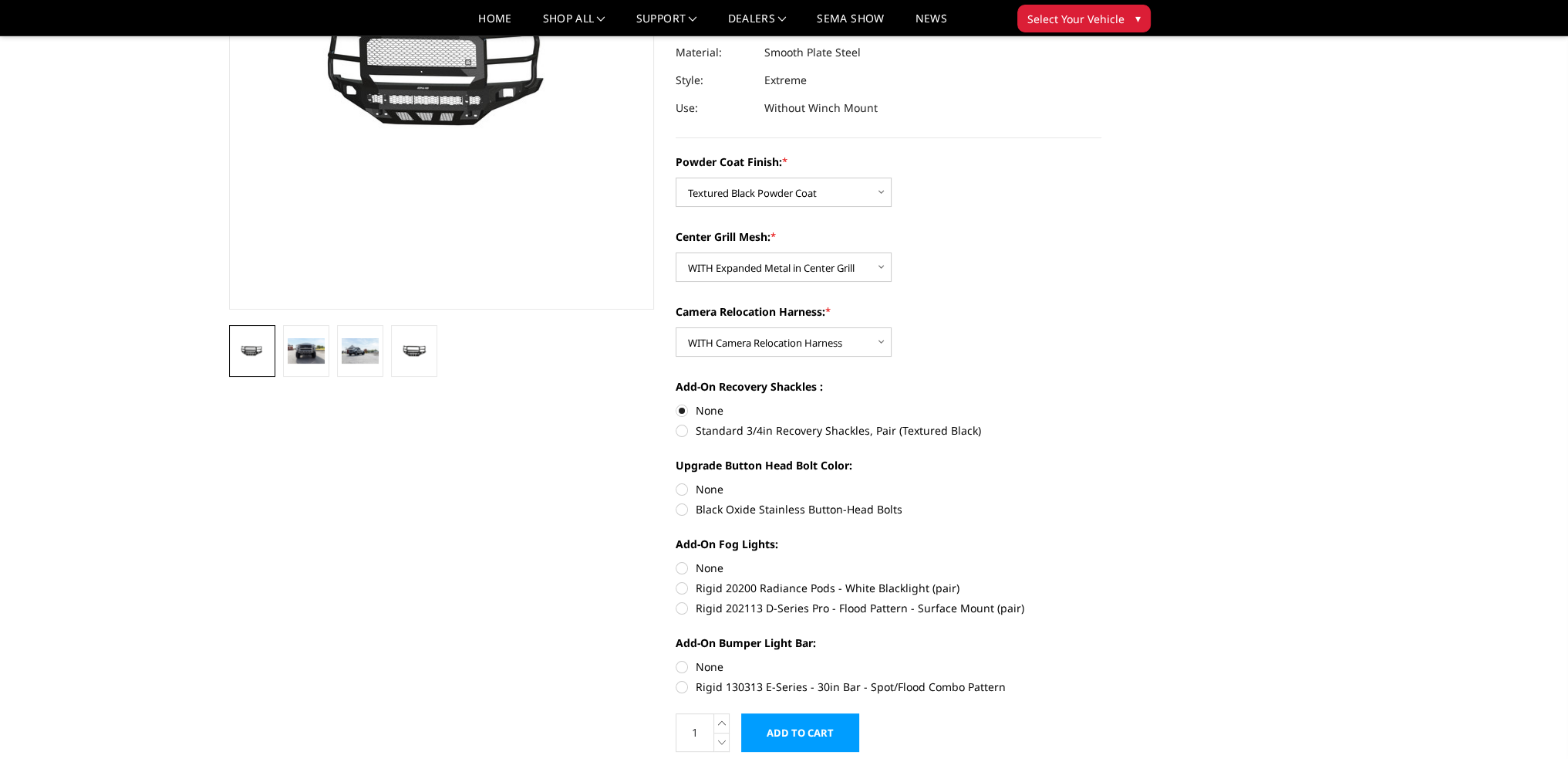
click at [685, 510] on label "Black Oxide Stainless Button-Head Bolts" at bounding box center [889, 509] width 426 height 16
click at [1101, 482] on input "Black Oxide Stainless Button-Head Bolts" at bounding box center [1101, 481] width 1 height 1
radio input "true"
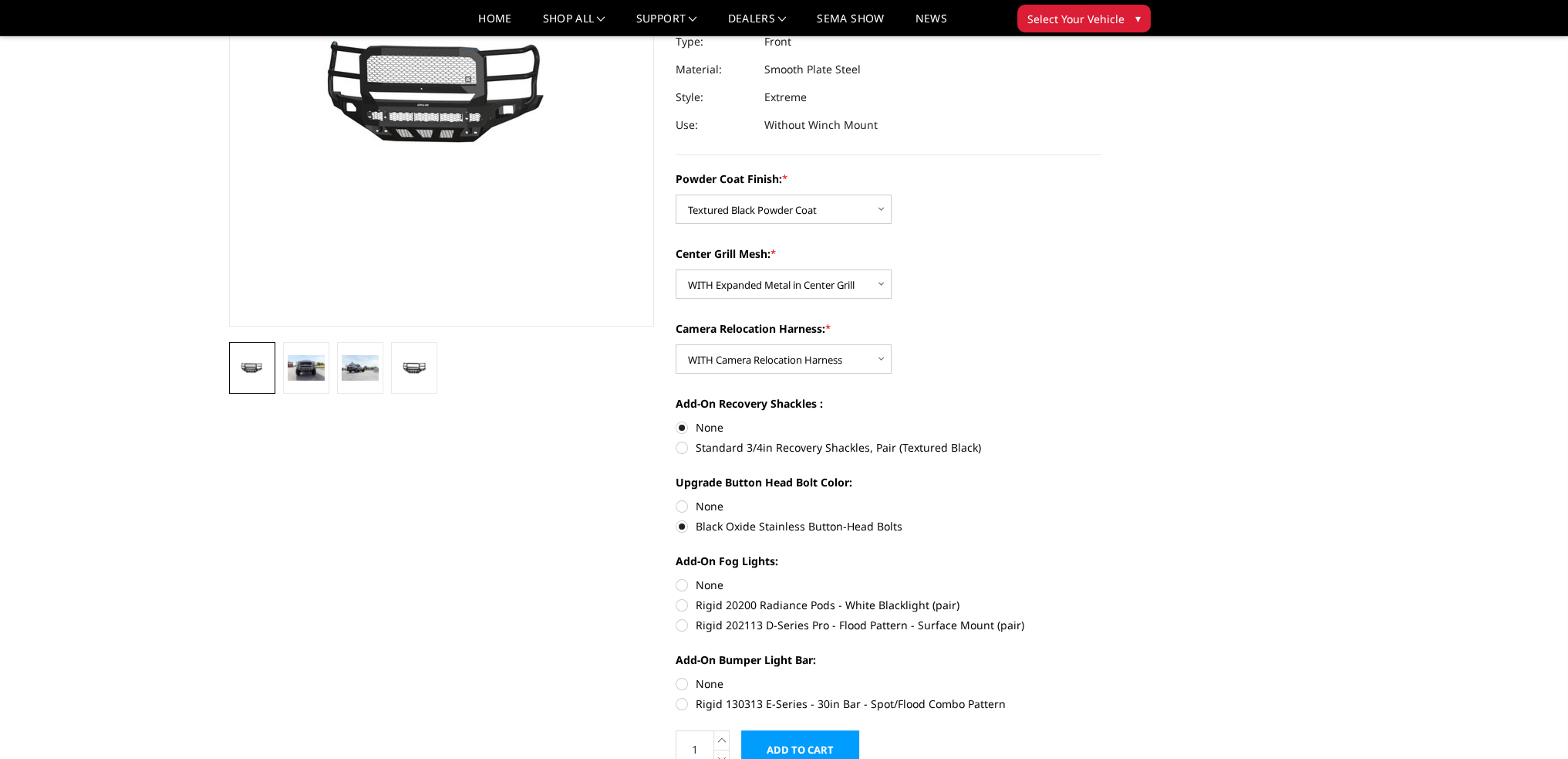
scroll to position [309, 0]
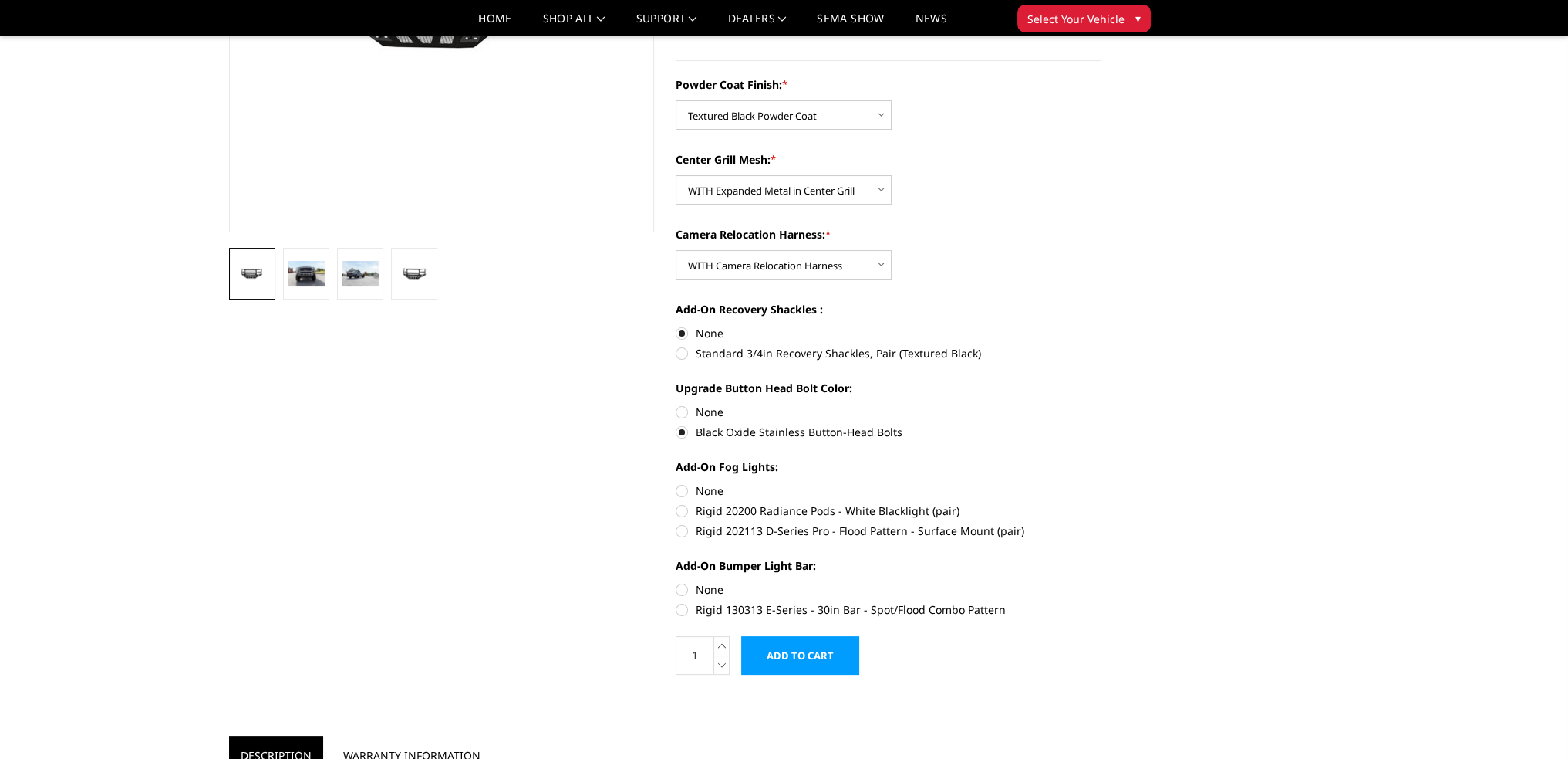
click at [684, 488] on label "None" at bounding box center [889, 490] width 426 height 16
click at [677, 483] on input "None" at bounding box center [676, 482] width 1 height 1
radio input "true"
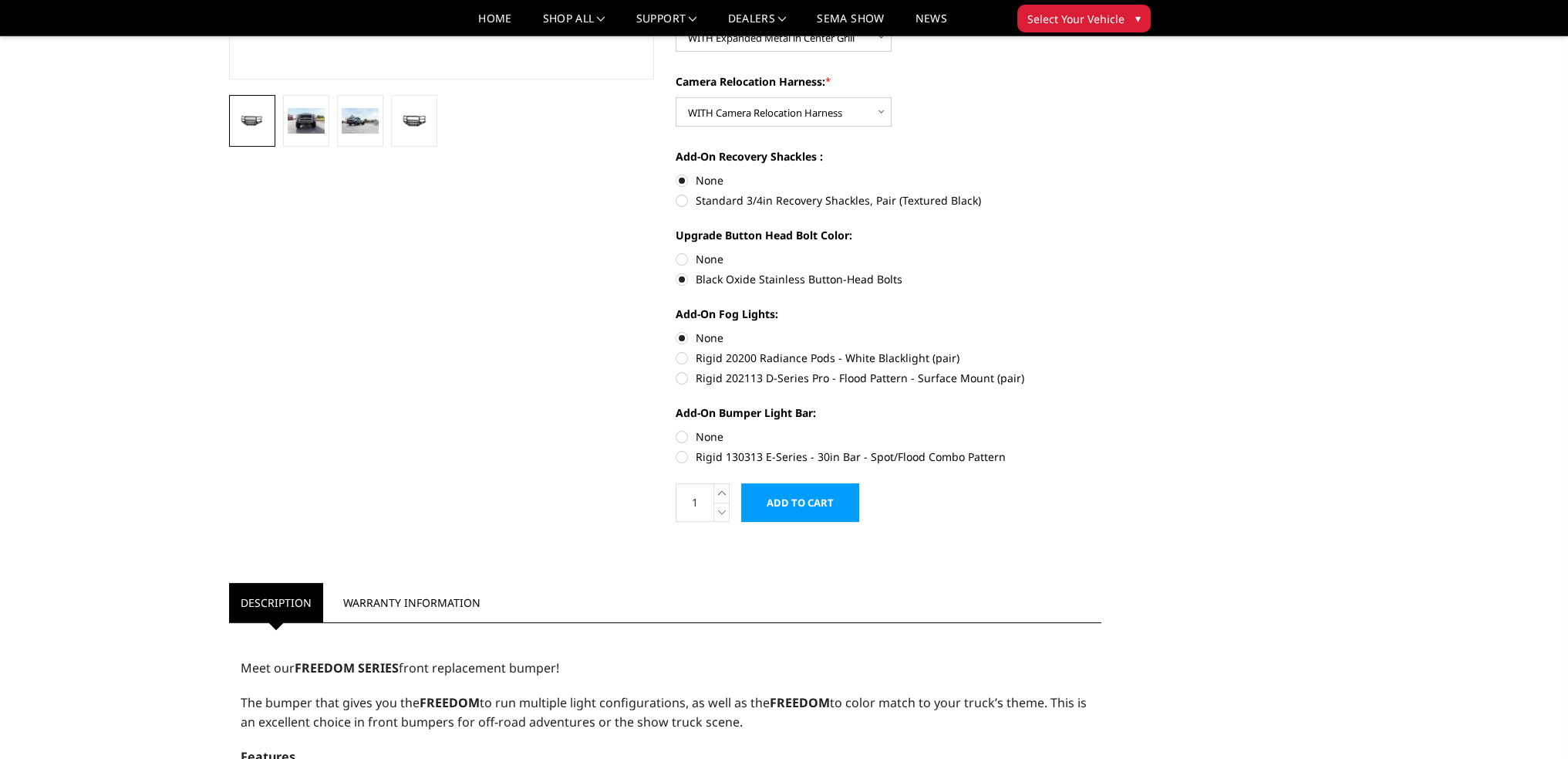
scroll to position [463, 0]
click at [682, 435] on label "None" at bounding box center [889, 435] width 426 height 16
click at [677, 428] on input "None" at bounding box center [676, 427] width 1 height 1
radio input "true"
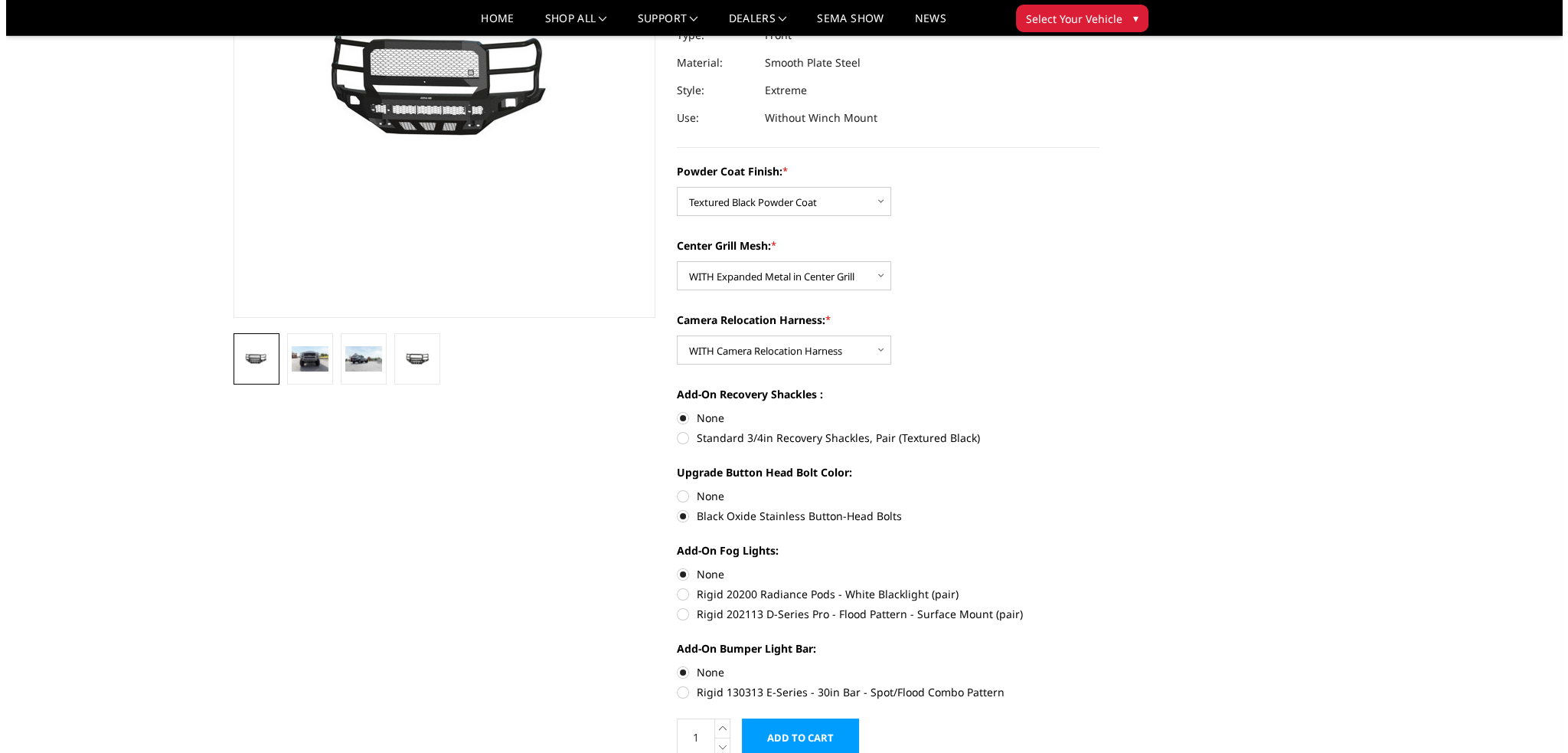
scroll to position [230, 0]
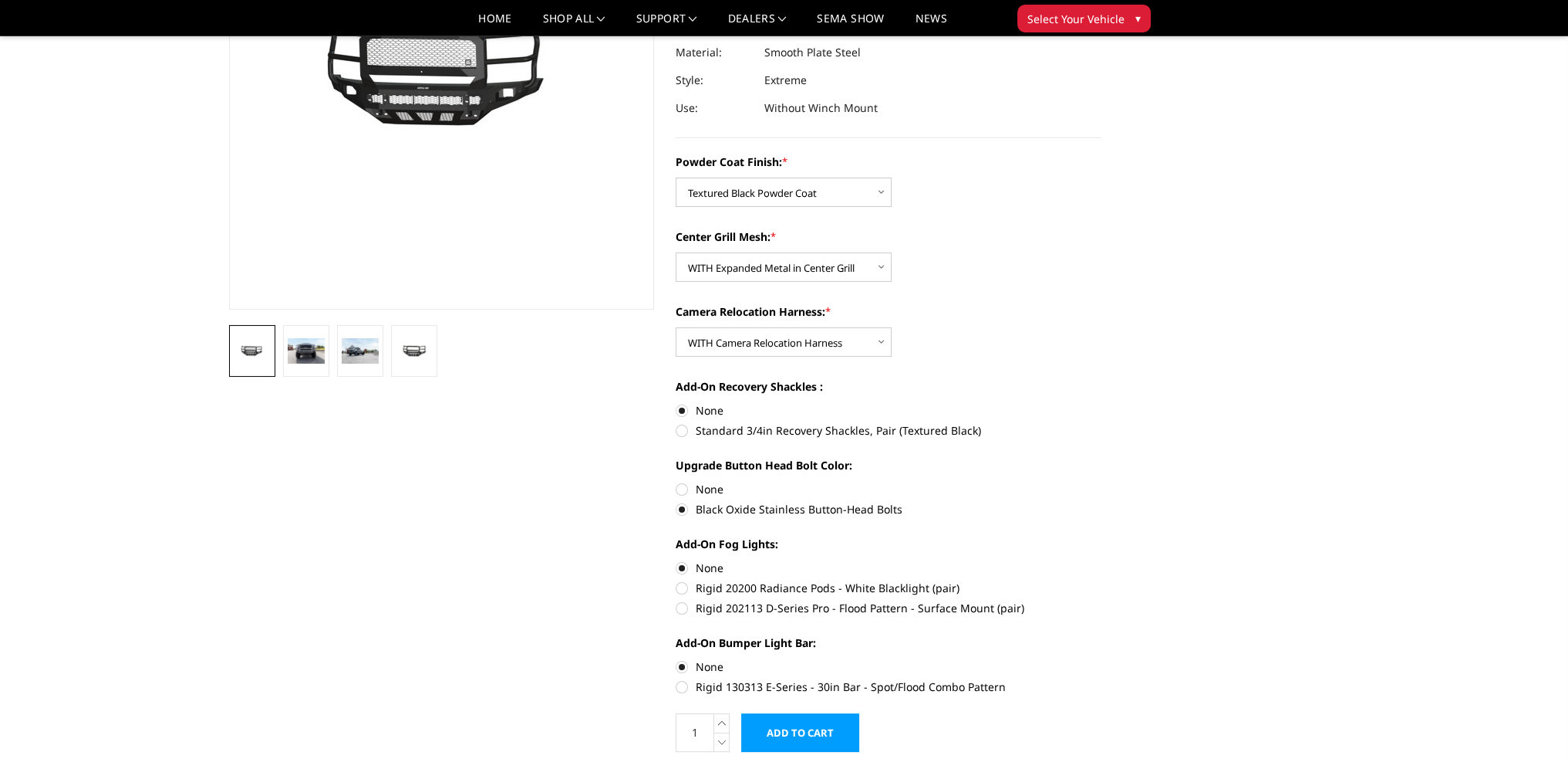
click at [798, 722] on input "Add to Cart" at bounding box center [800, 732] width 118 height 38
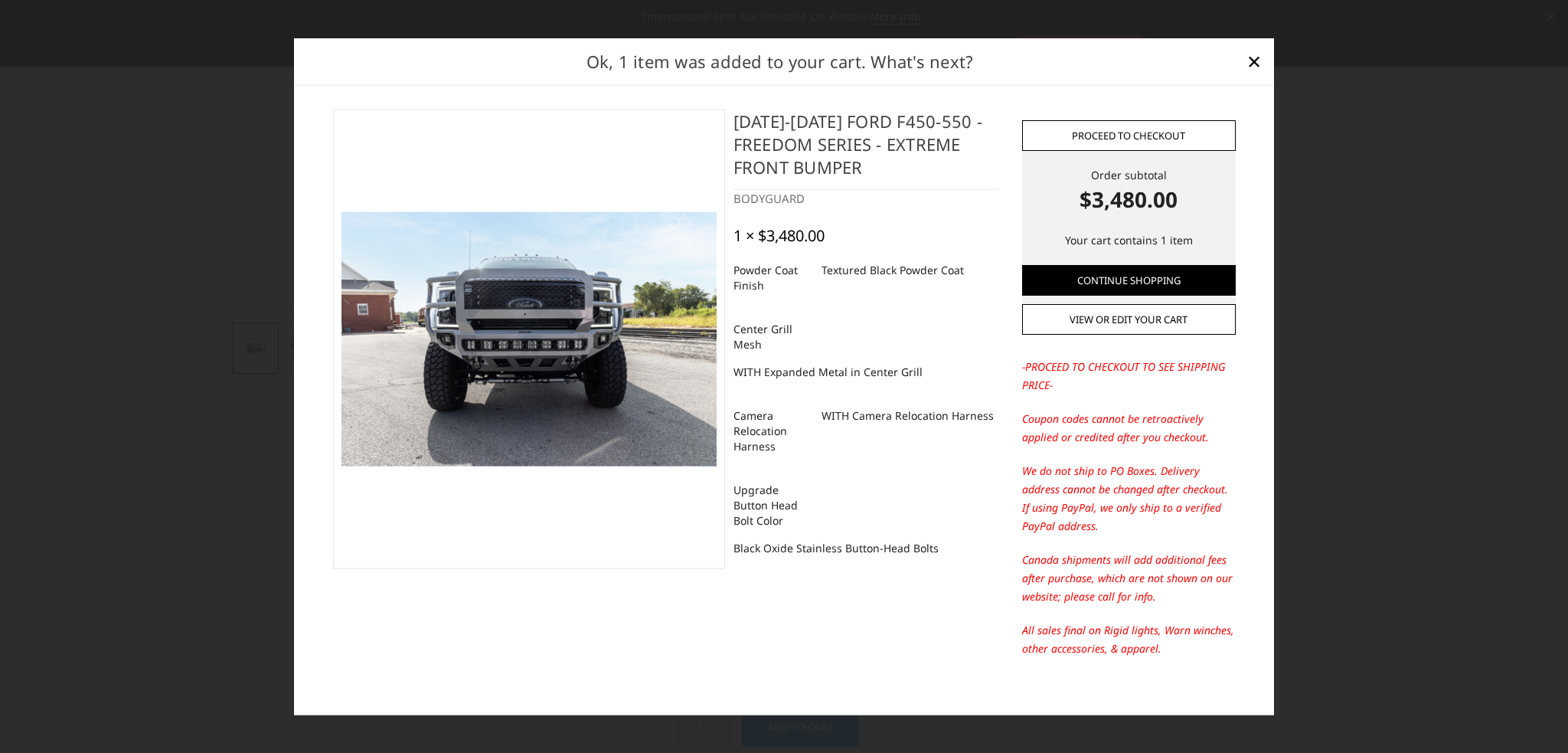
click at [1069, 143] on link "Proceed to checkout" at bounding box center [1130, 135] width 214 height 31
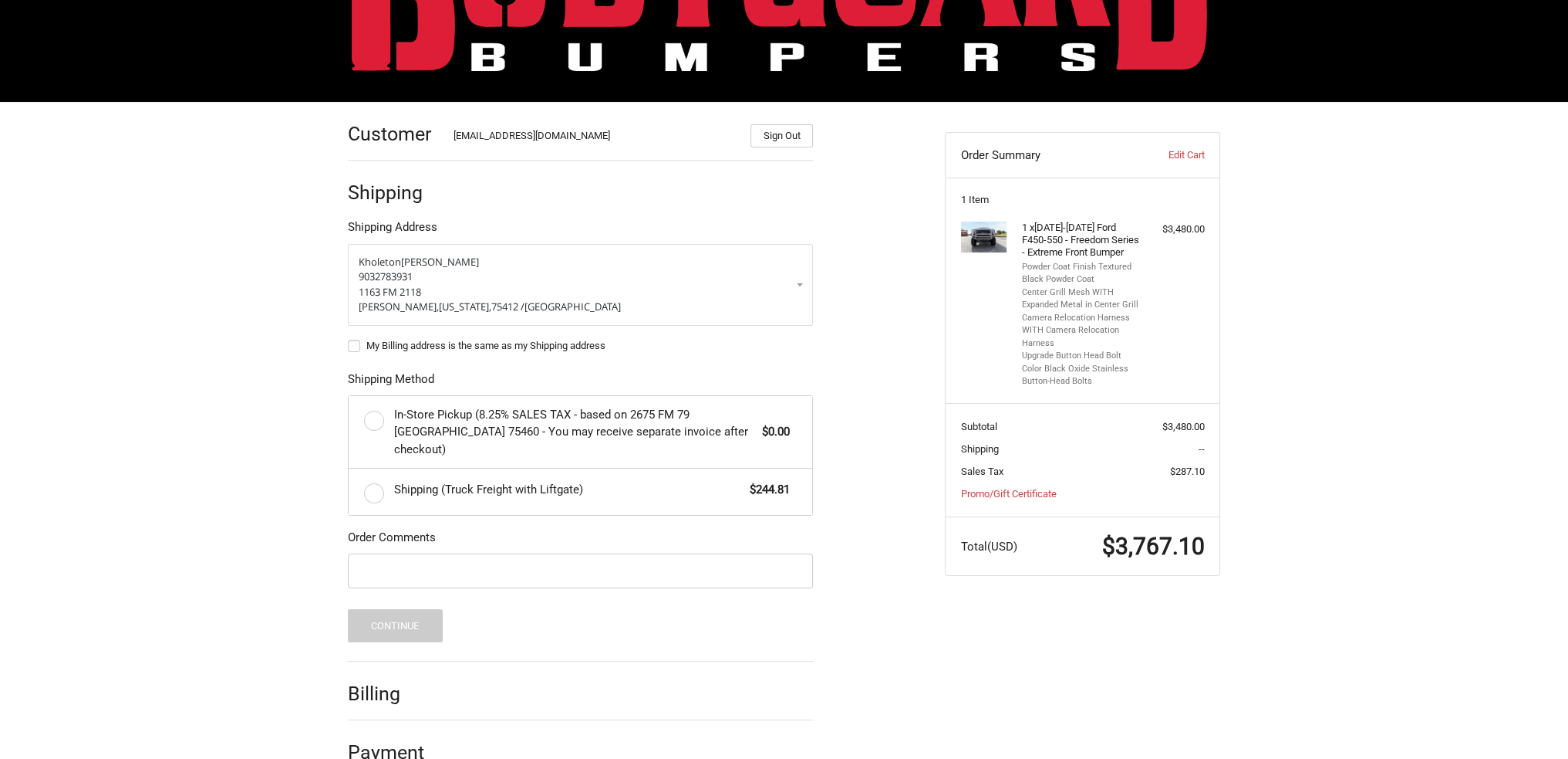
scroll to position [145, 0]
